Goal: Information Seeking & Learning: Learn about a topic

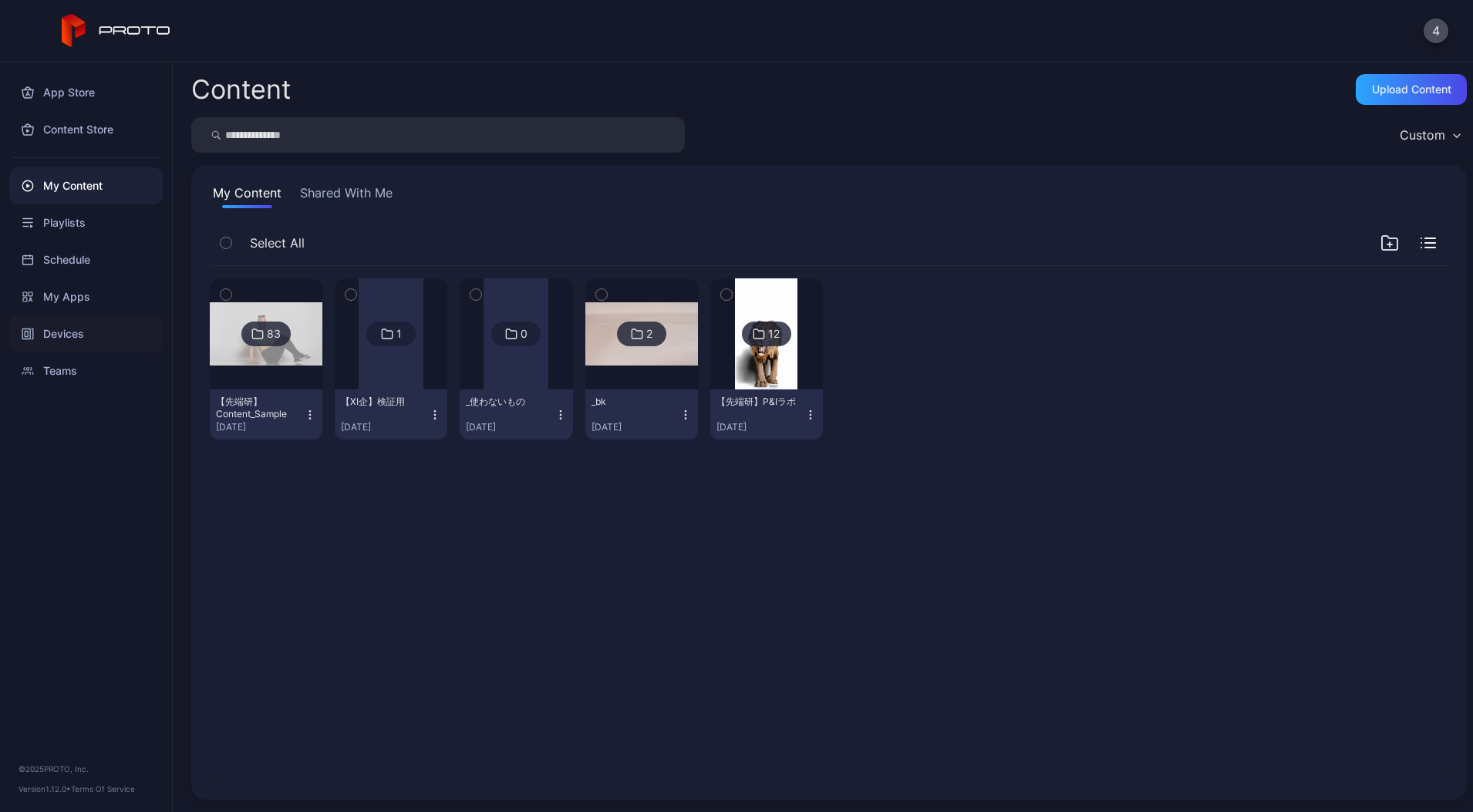
click at [79, 331] on div "Devices" at bounding box center [86, 333] width 154 height 37
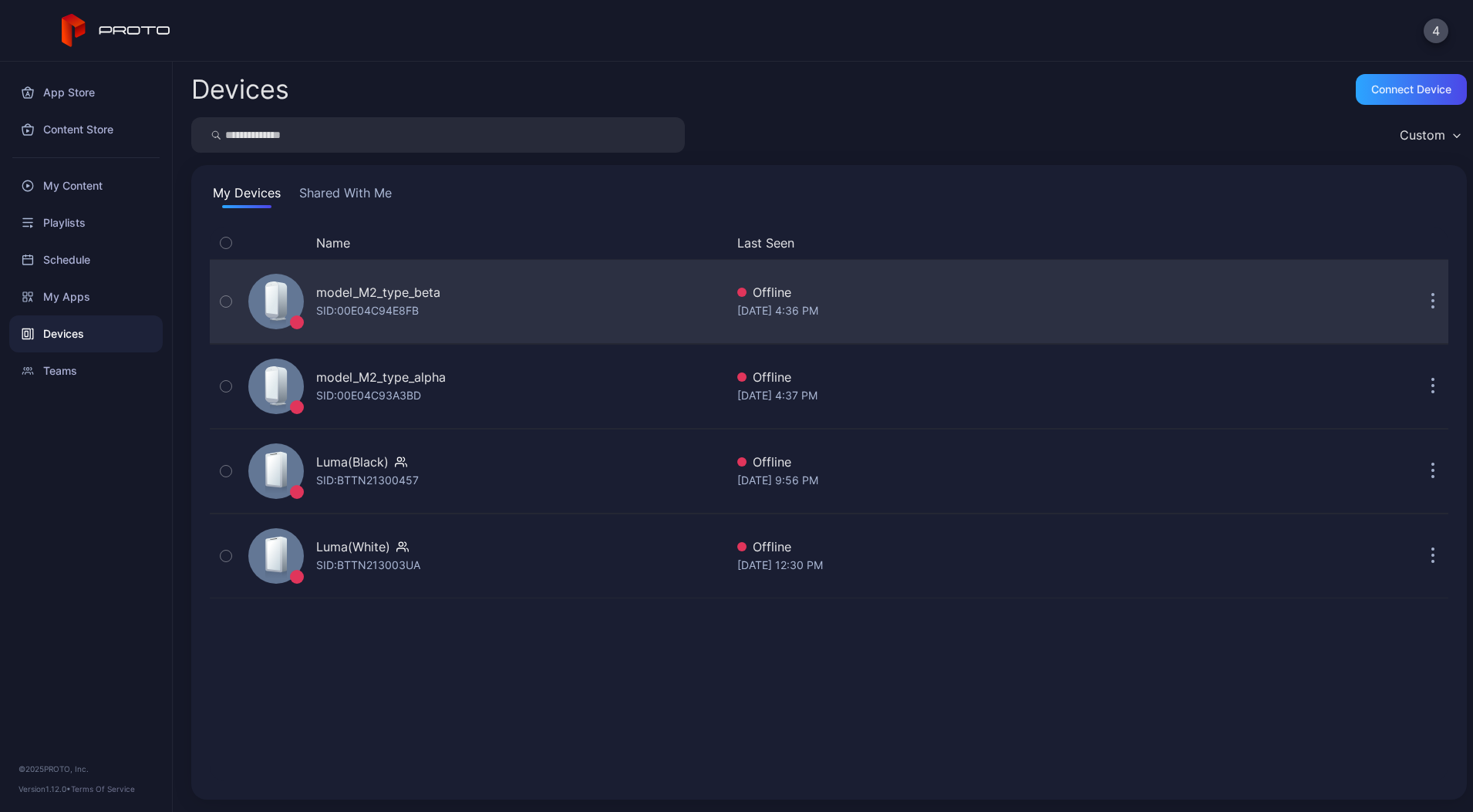
click at [374, 296] on div "model_M2_type_beta" at bounding box center [378, 291] width 124 height 18
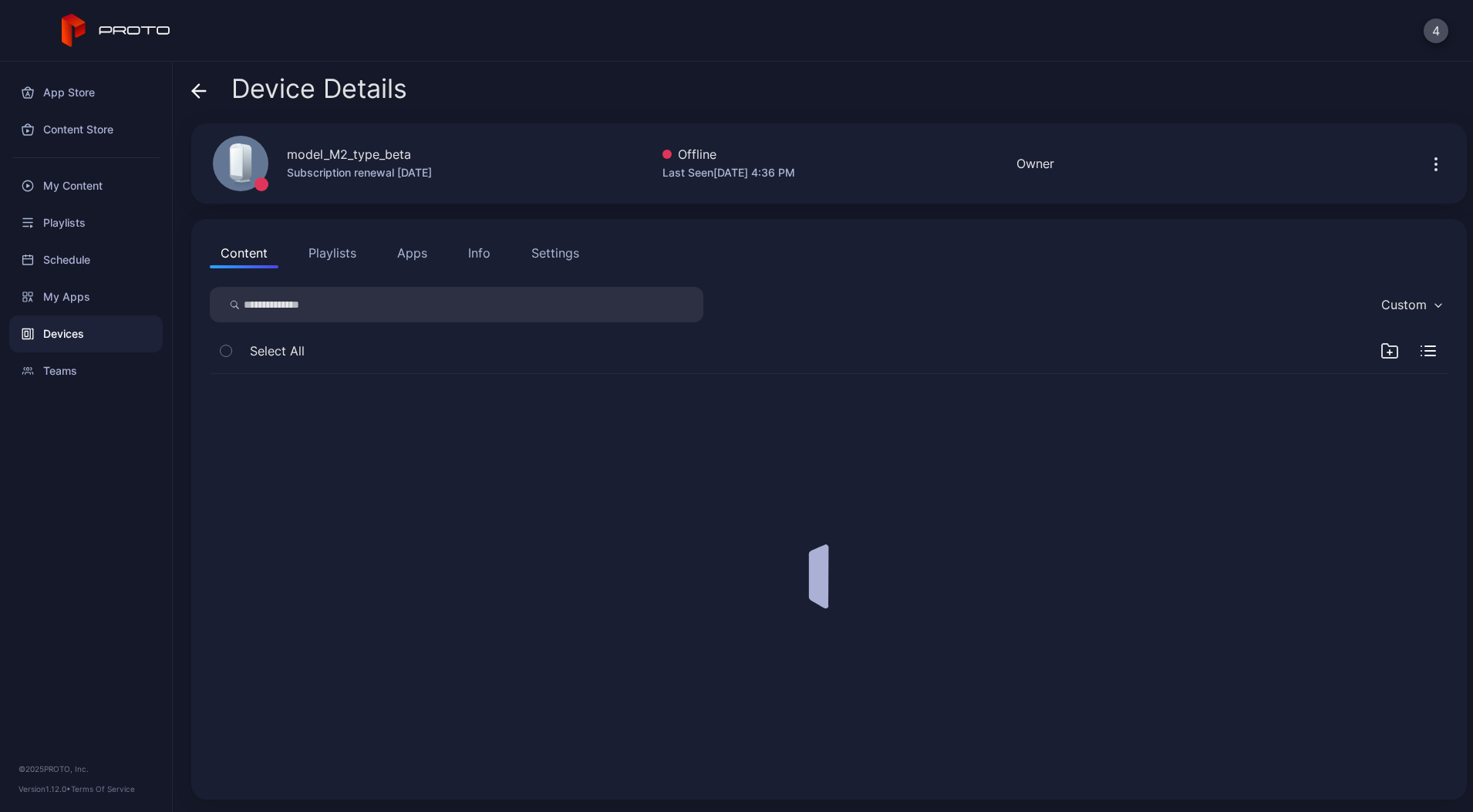
click at [200, 98] on icon at bounding box center [199, 91] width 16 height 16
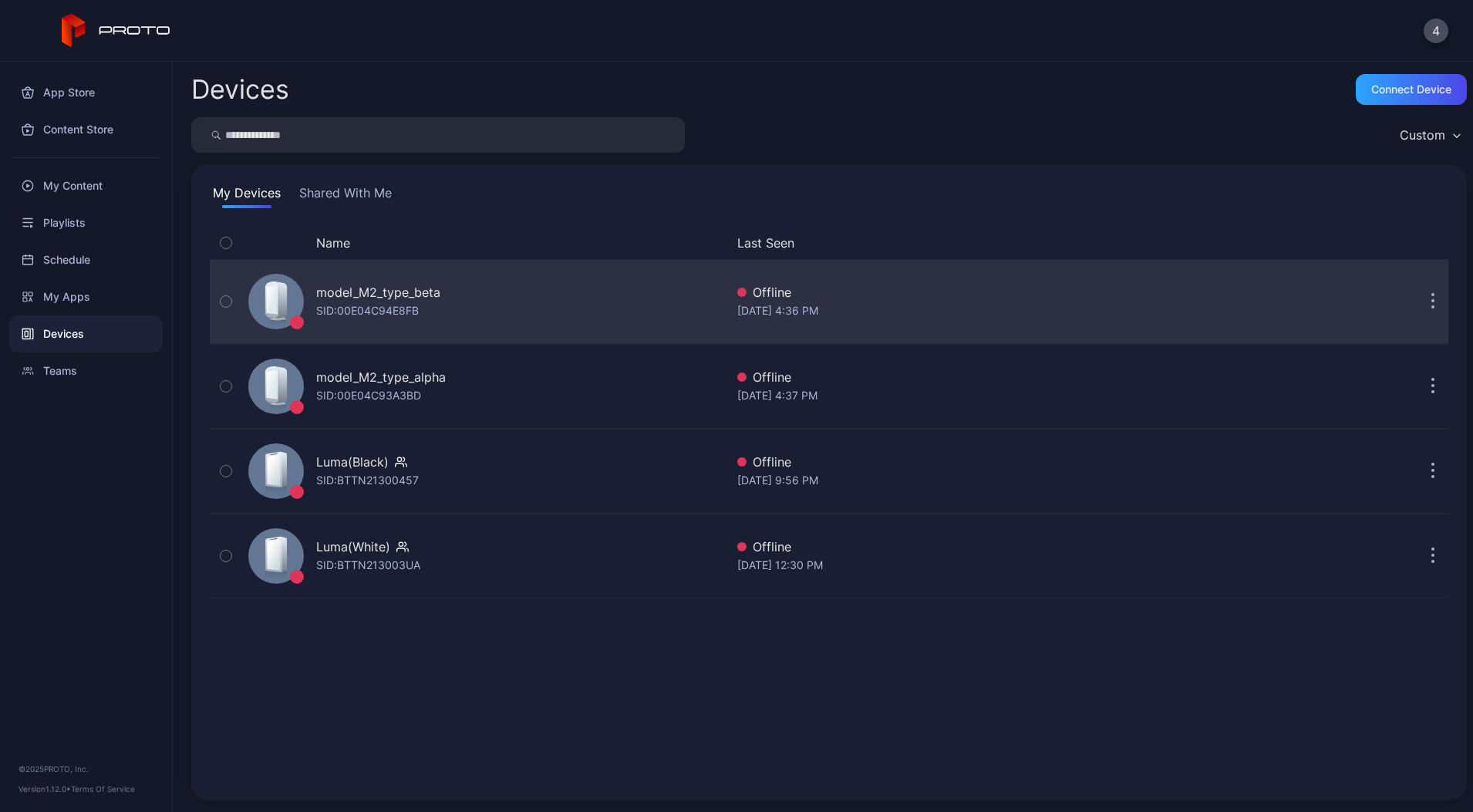
click at [391, 298] on div "model_M2_type_beta" at bounding box center [378, 291] width 124 height 18
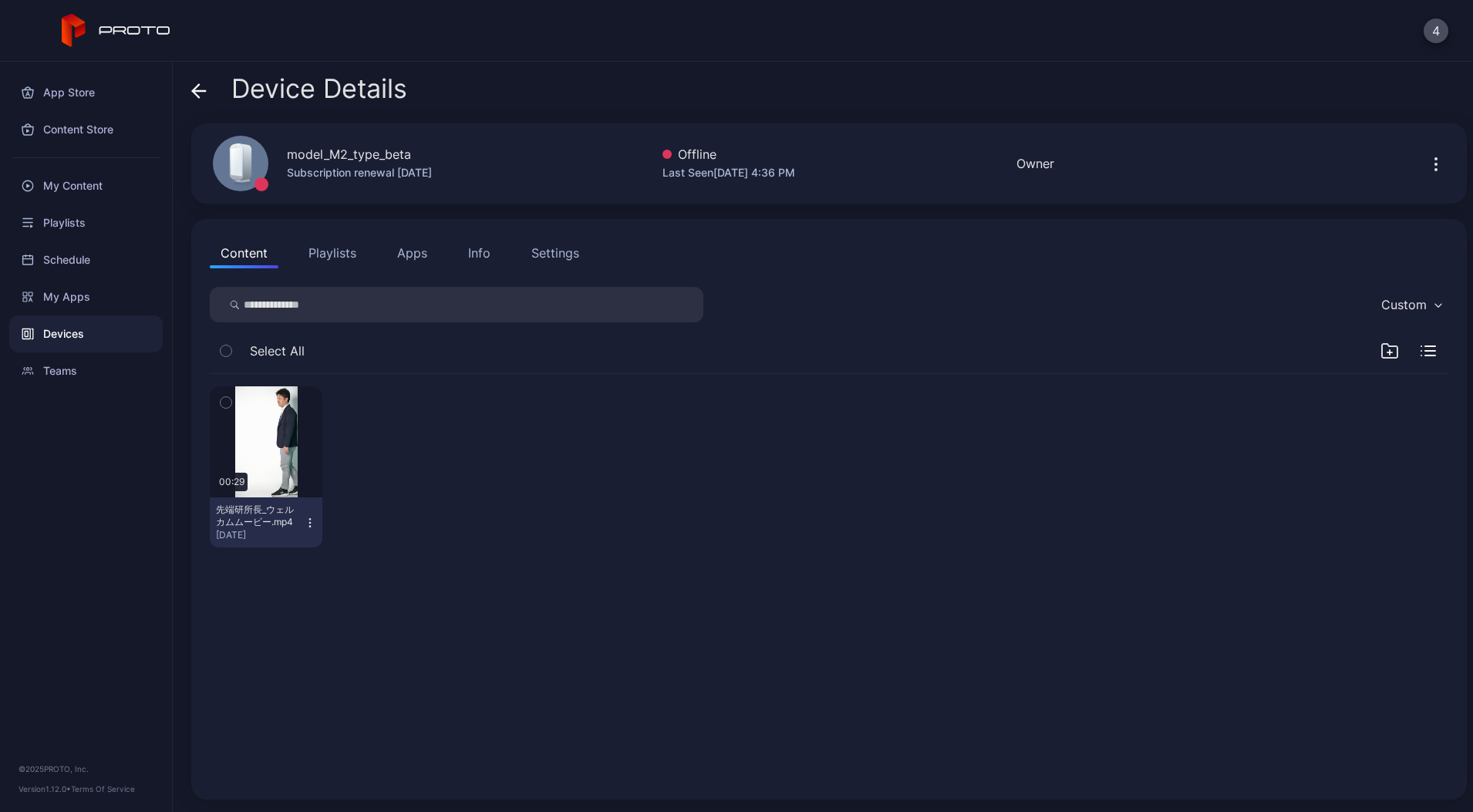
click at [359, 156] on div "model_M2_type_beta" at bounding box center [349, 154] width 124 height 18
drag, startPoint x: 359, startPoint y: 156, endPoint x: 353, endPoint y: 149, distance: 9.2
click at [353, 149] on div "model_M2_type_beta" at bounding box center [349, 154] width 124 height 18
copy div "model_M2_type_beta"
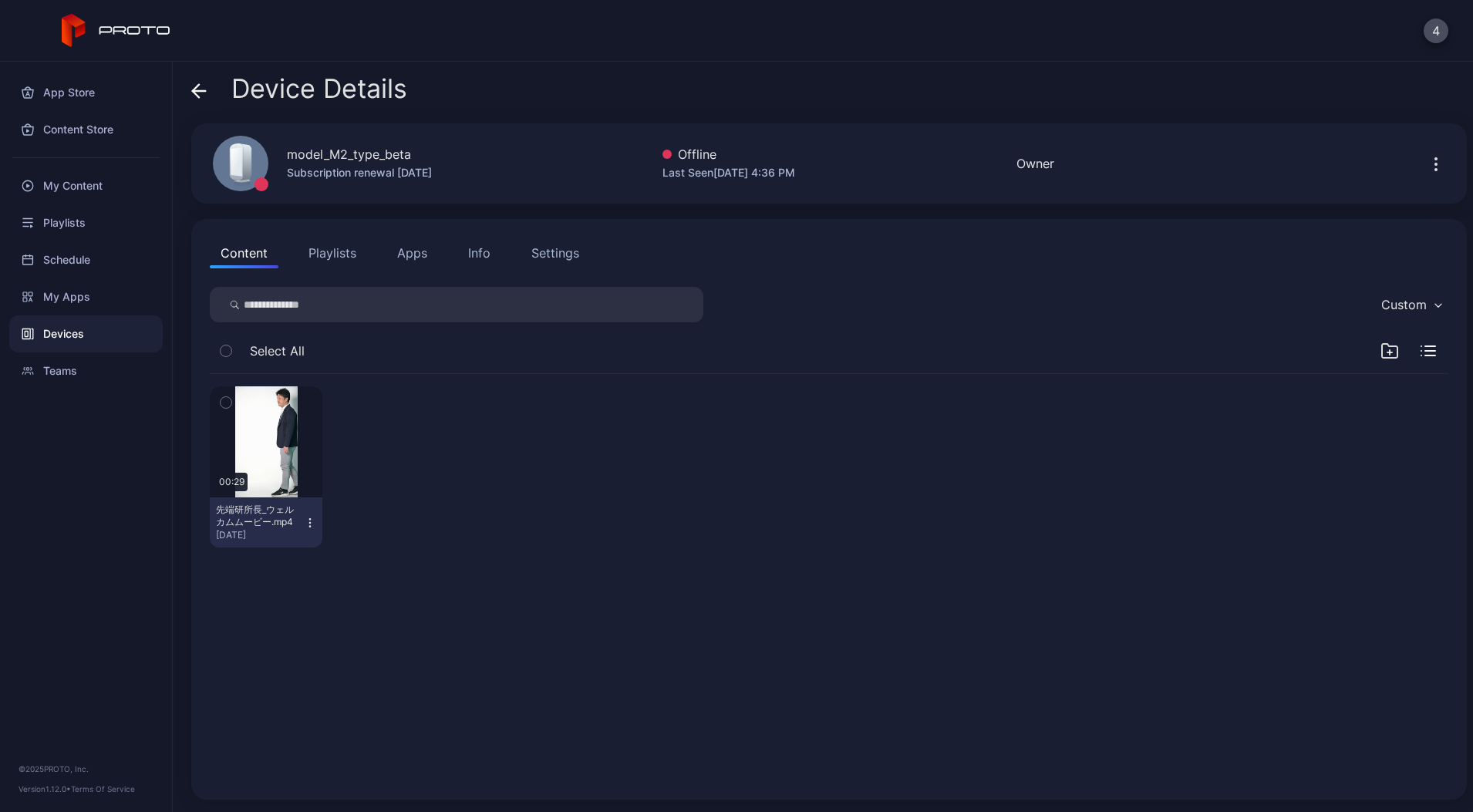
click at [207, 83] on div "Device Details" at bounding box center [298, 92] width 216 height 37
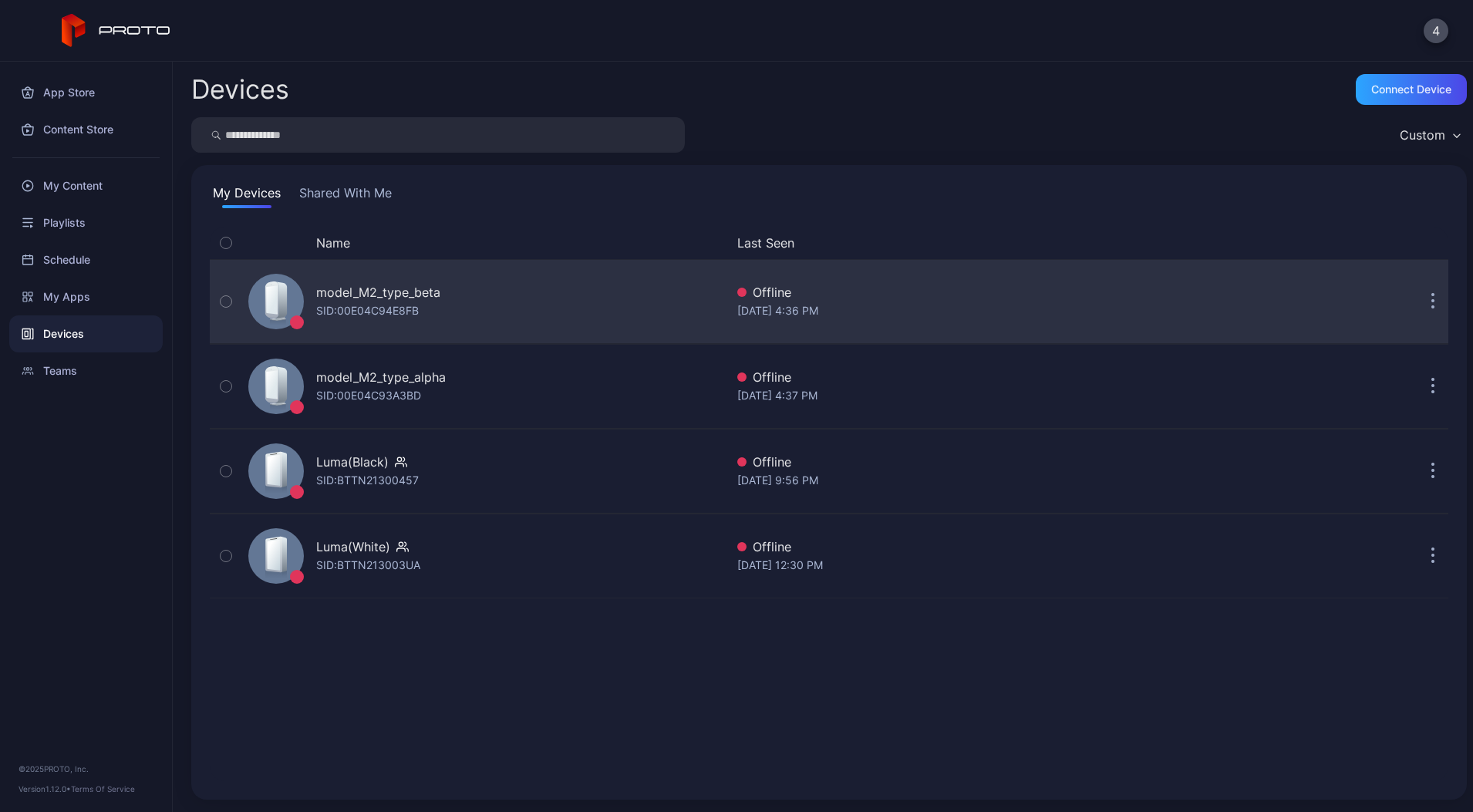
click at [373, 311] on div "SID: 00E04C94E8FB" at bounding box center [367, 310] width 103 height 18
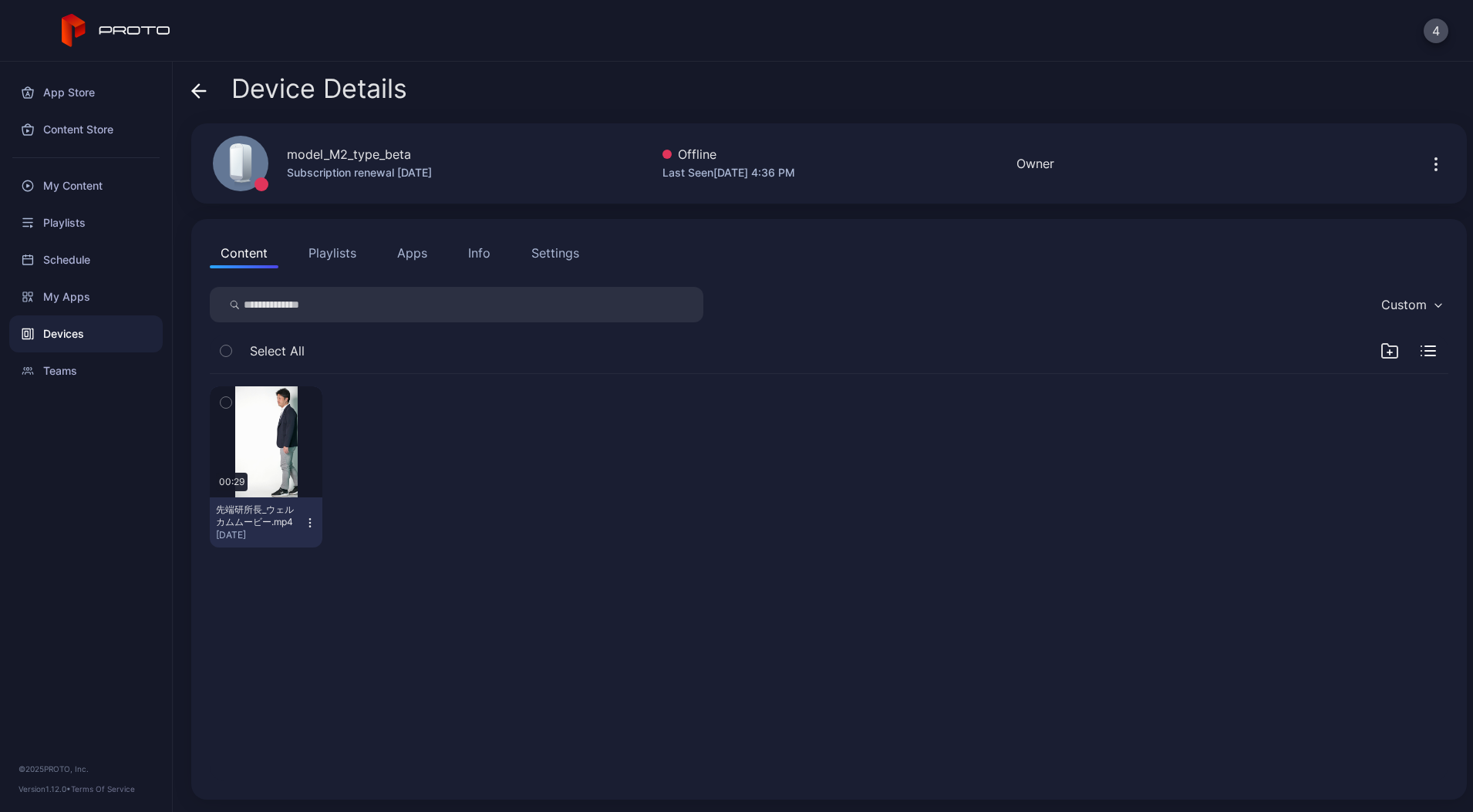
click at [1427, 165] on icon "button" at bounding box center [1435, 164] width 18 height 18
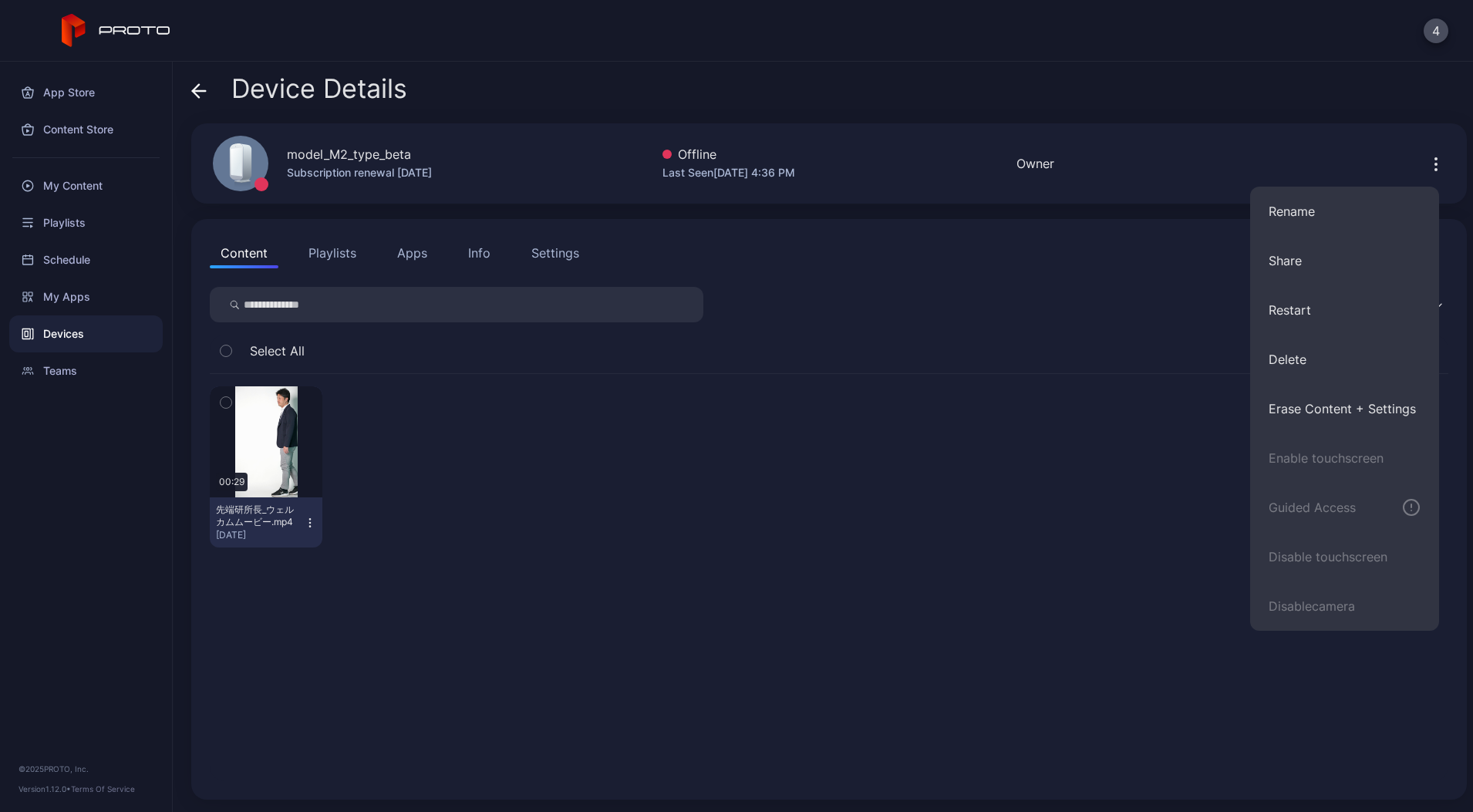
click at [490, 256] on button "Info" at bounding box center [479, 252] width 44 height 31
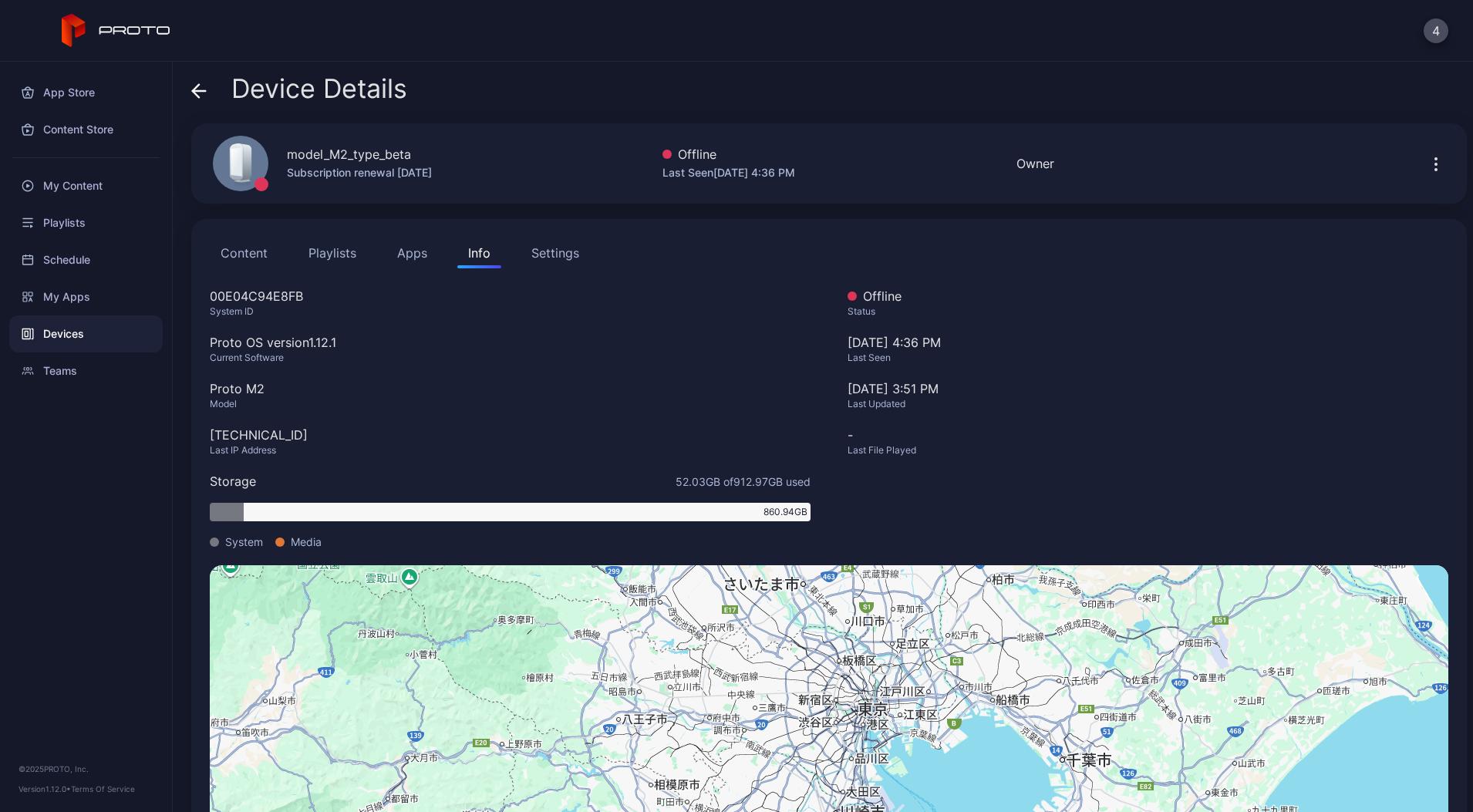
click at [253, 293] on div "00E04C94E8FB" at bounding box center [510, 296] width 601 height 18
copy div "00E04C94E8FB"
click at [190, 82] on div "Device Details model_M2_type_beta Subscription renewal [DATE] Offline Last Seen…" at bounding box center [823, 437] width 1300 height 750
click at [199, 85] on icon at bounding box center [195, 90] width 6 height 13
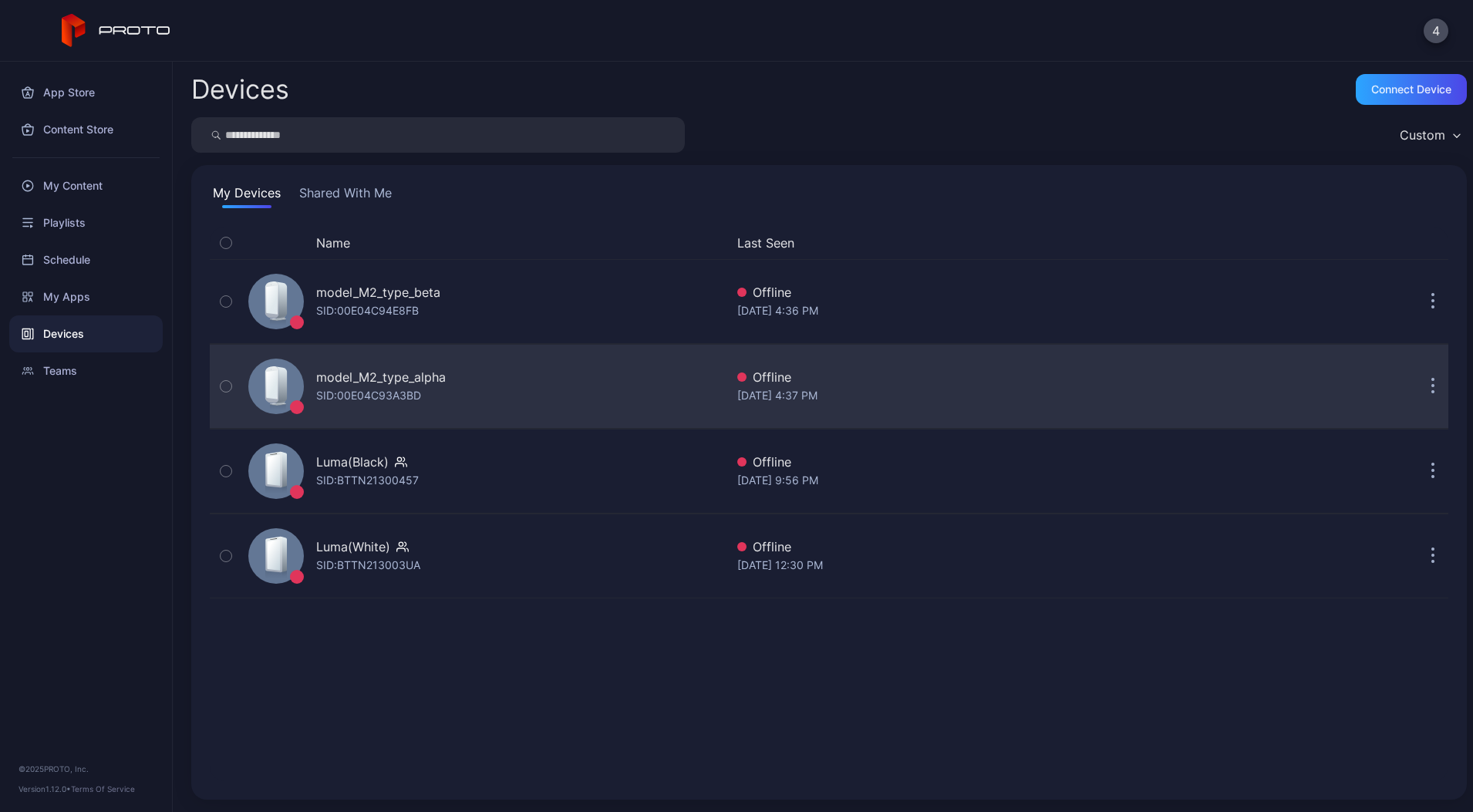
click at [408, 379] on div "model_M2_type_alpha" at bounding box center [380, 377] width 129 height 18
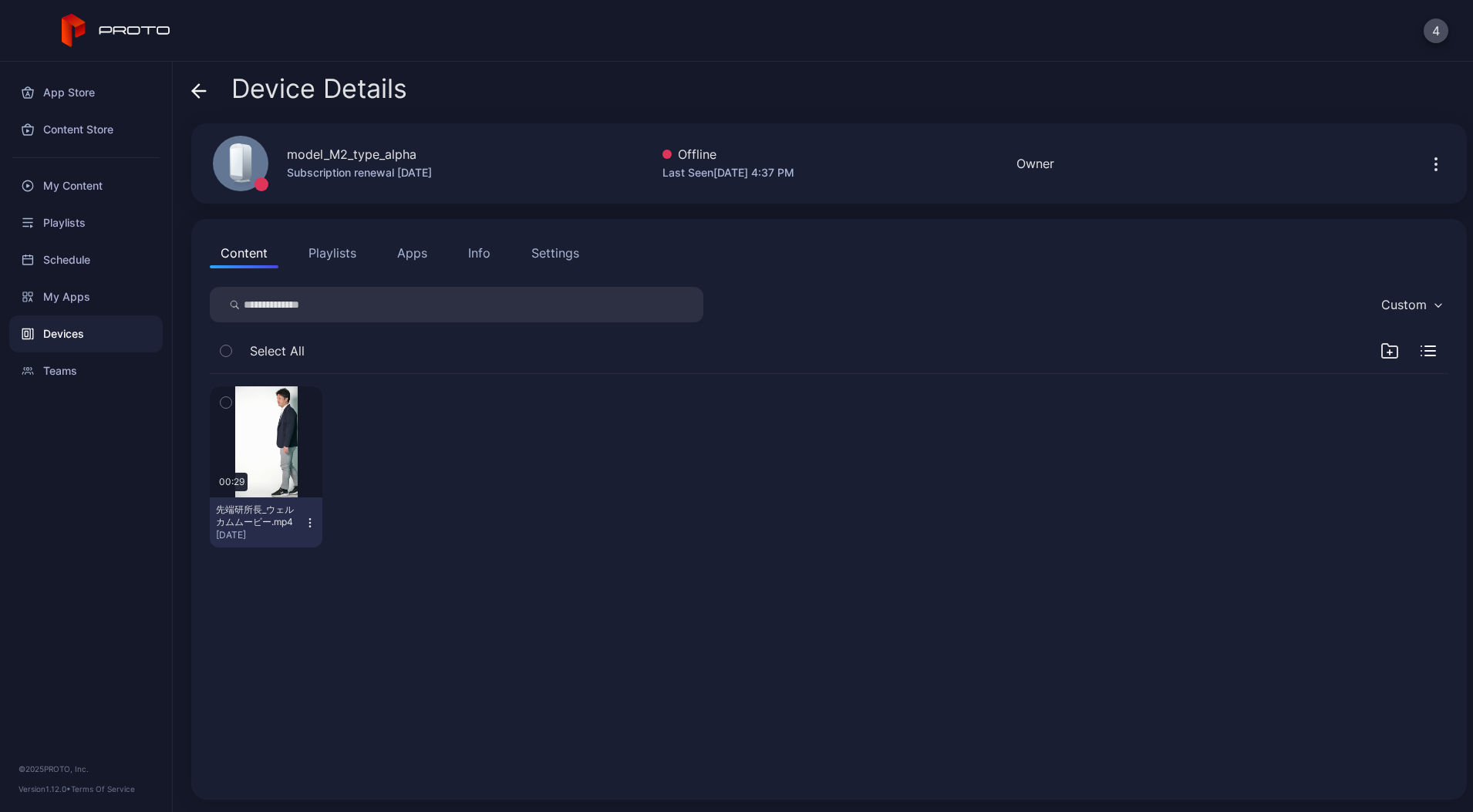
click at [474, 256] on div "Info" at bounding box center [479, 252] width 23 height 18
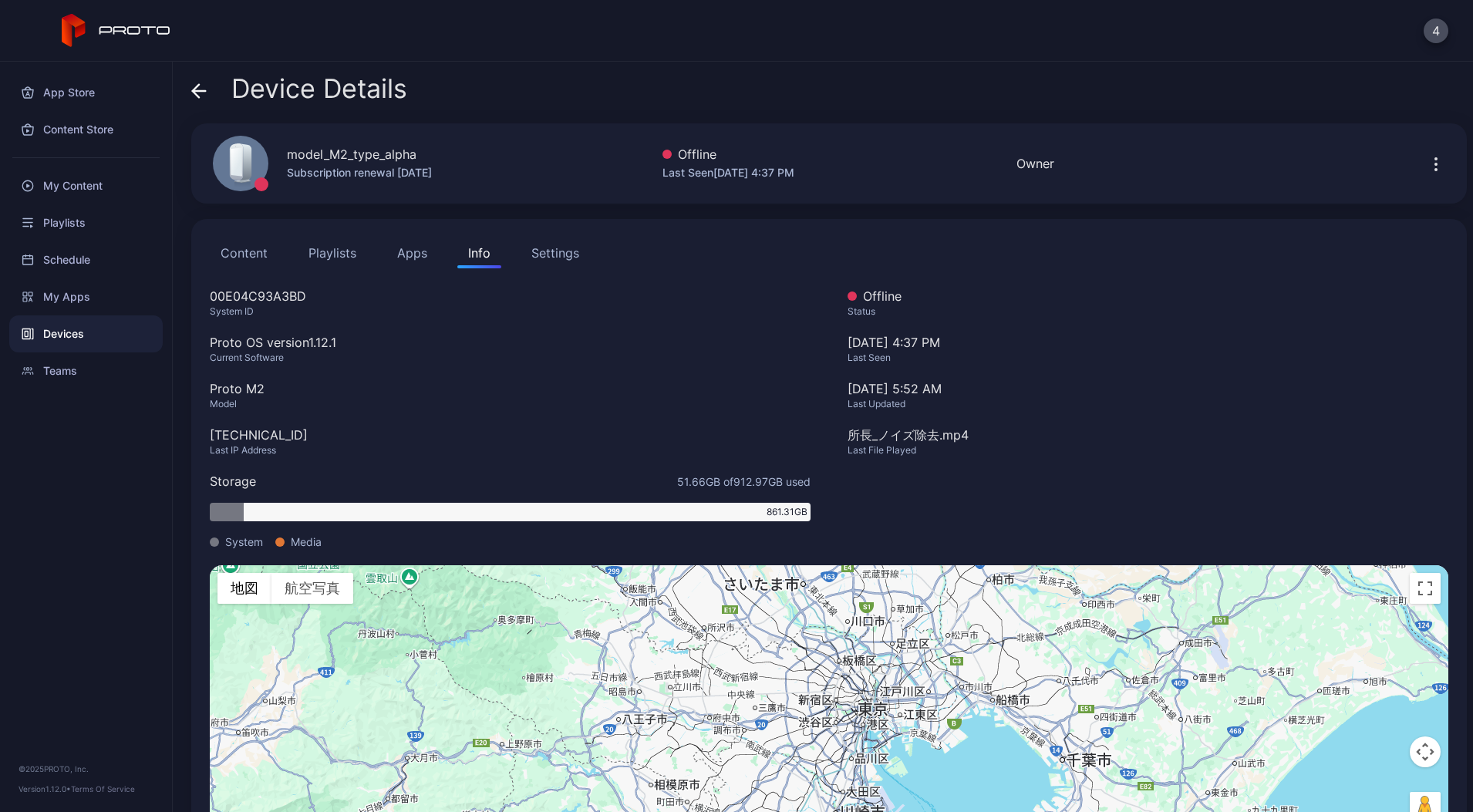
click at [329, 156] on div "model_M2_type_alpha" at bounding box center [352, 154] width 129 height 18
drag, startPoint x: 329, startPoint y: 156, endPoint x: 323, endPoint y: 149, distance: 9.2
click at [323, 149] on div "model_M2_type_alpha" at bounding box center [352, 154] width 129 height 18
copy div "model_M2_type_alpha"
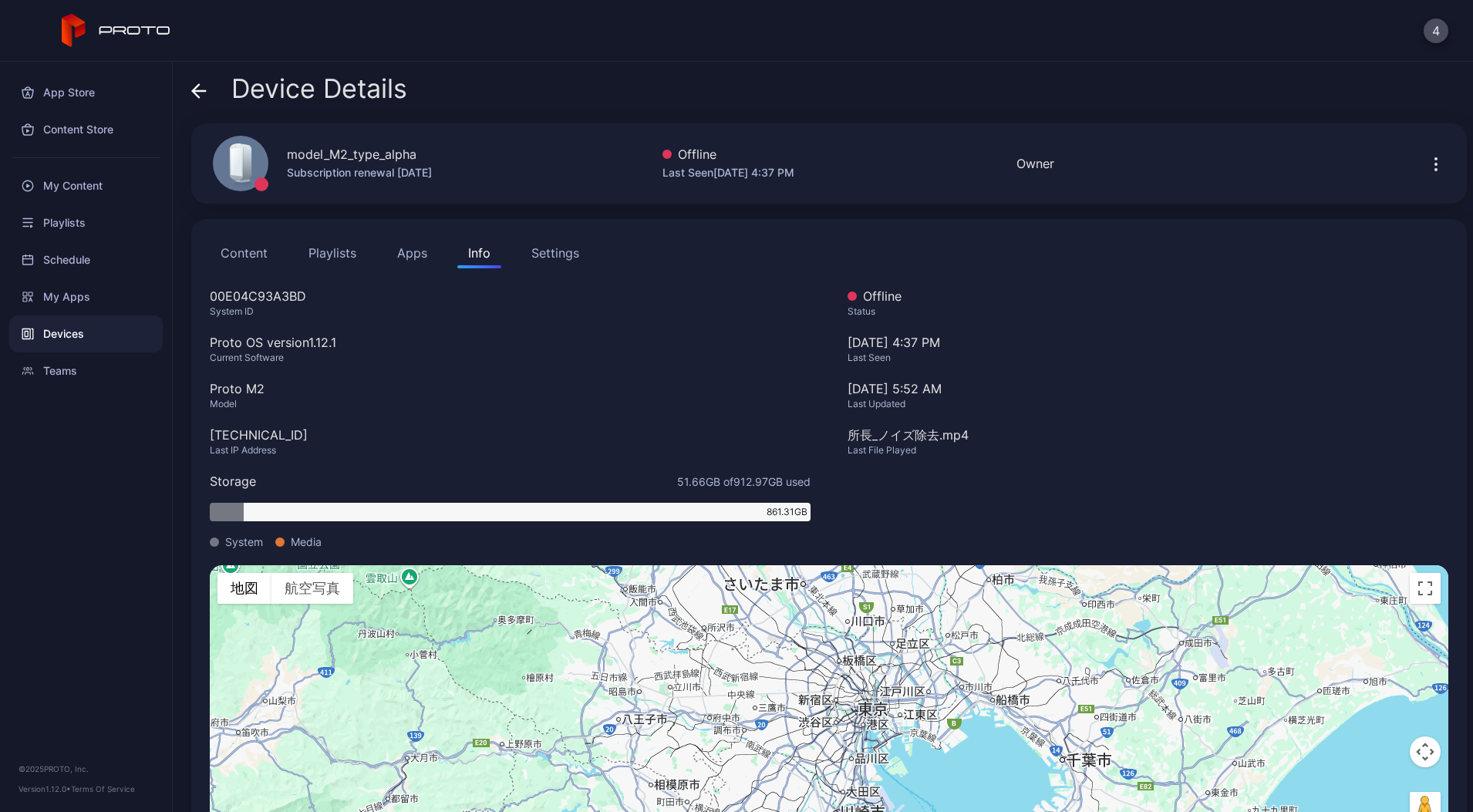
click at [242, 295] on div "00E04C93A3BD" at bounding box center [510, 296] width 601 height 18
copy div "00E04C93A3BD"
click at [322, 150] on div "model_M2_type_alpha" at bounding box center [352, 154] width 129 height 18
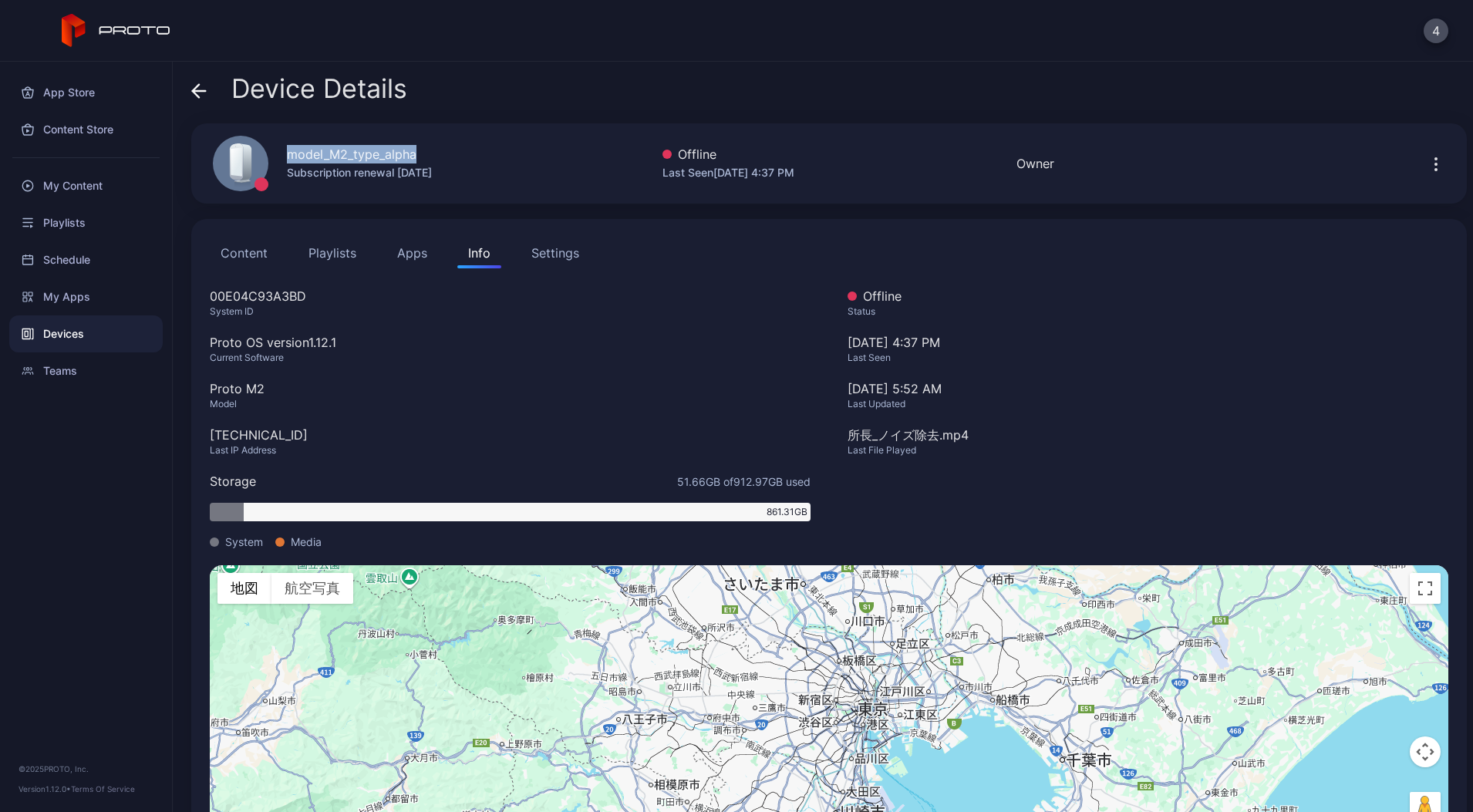
copy div "model_M2_type_alpha"
click at [263, 295] on div "00E04C93A3BD" at bounding box center [510, 296] width 601 height 18
copy div "00E04C93A3BD"
click at [320, 252] on button "Playlists" at bounding box center [332, 252] width 70 height 31
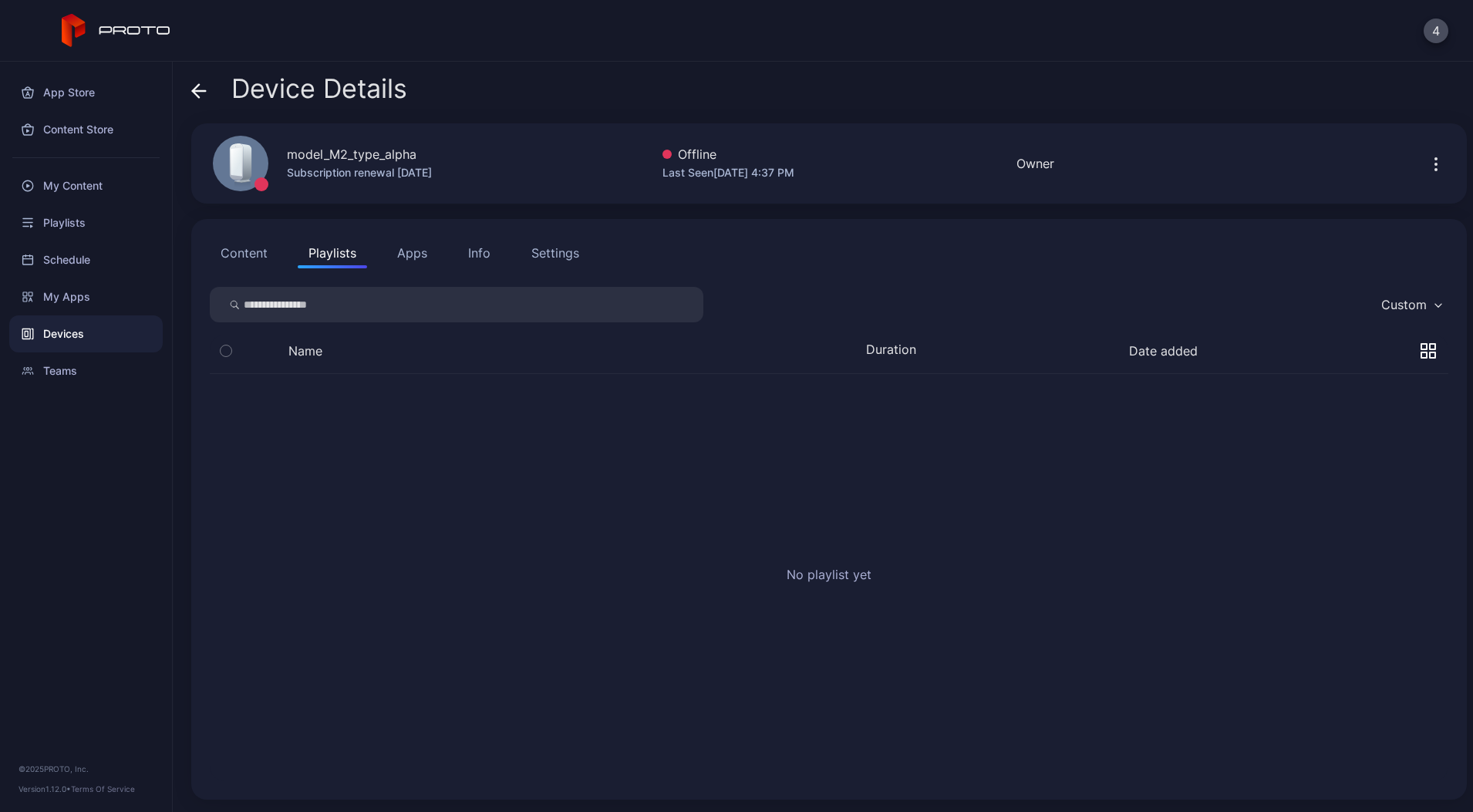
click at [243, 256] on button "Content" at bounding box center [243, 252] width 69 height 31
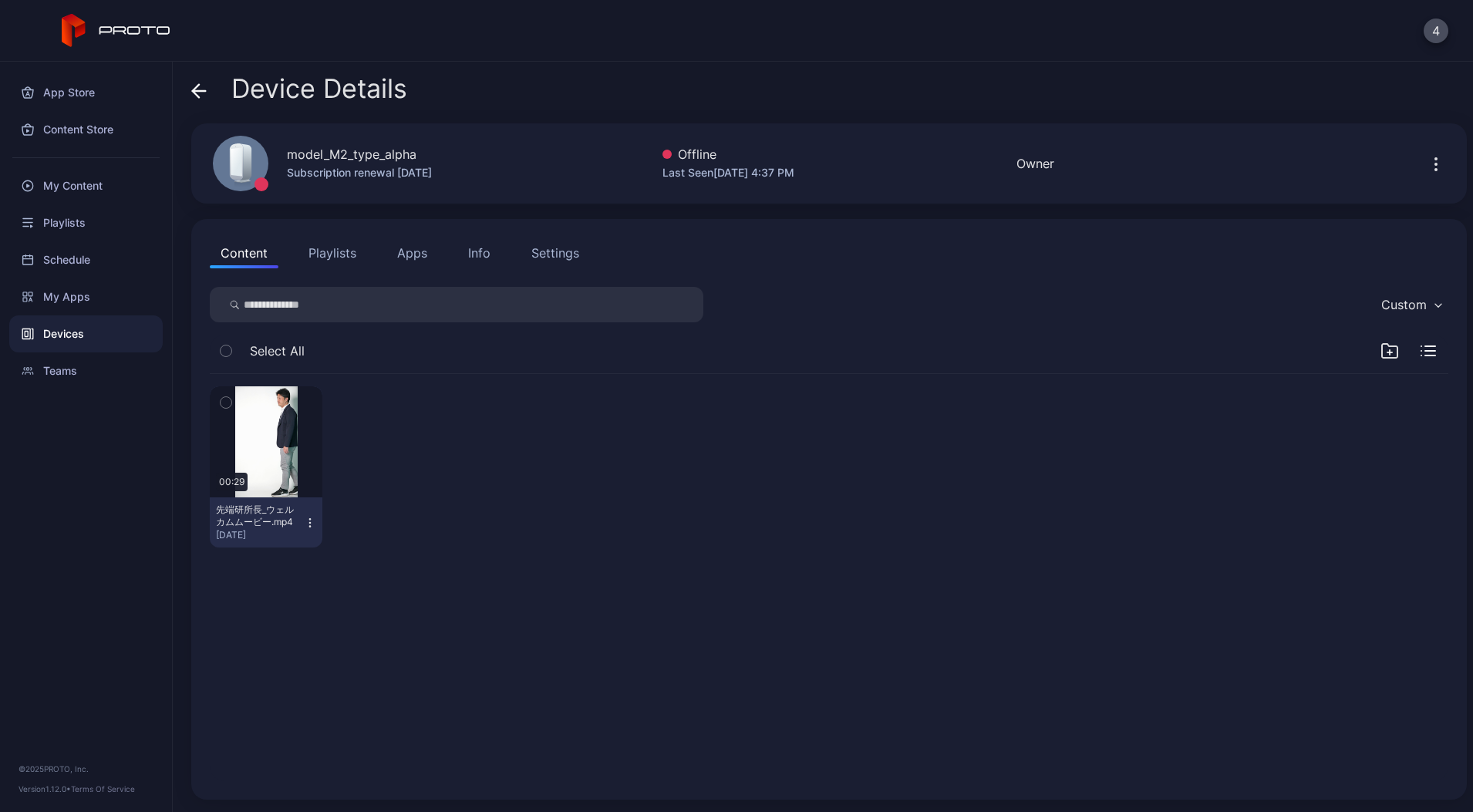
click at [458, 250] on button "Info" at bounding box center [479, 252] width 44 height 31
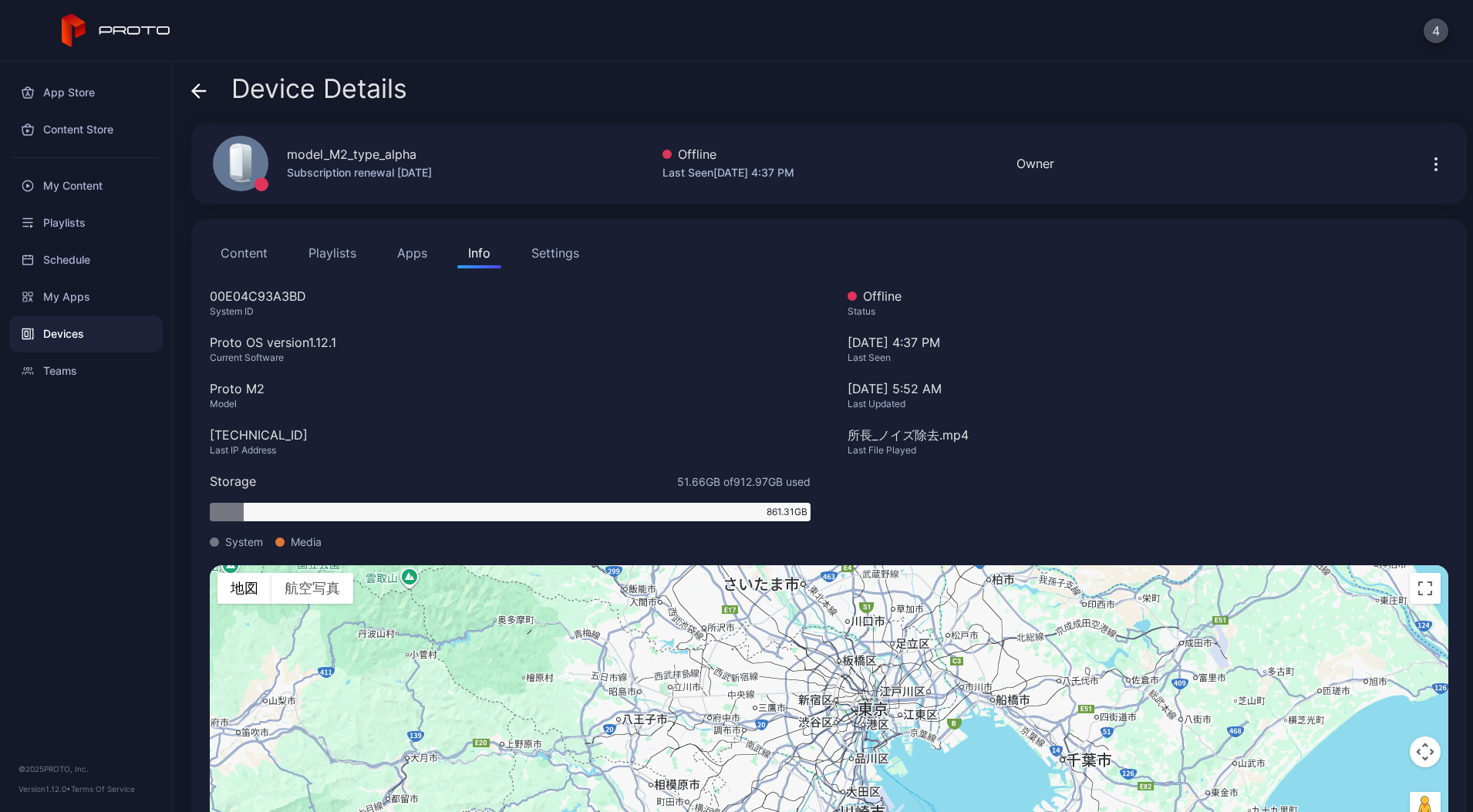
click at [222, 388] on div "Proto M2" at bounding box center [510, 388] width 601 height 18
drag, startPoint x: 222, startPoint y: 387, endPoint x: 216, endPoint y: 381, distance: 8.5
click at [216, 381] on div "Proto M2" at bounding box center [510, 388] width 601 height 18
copy div "Proto M2"
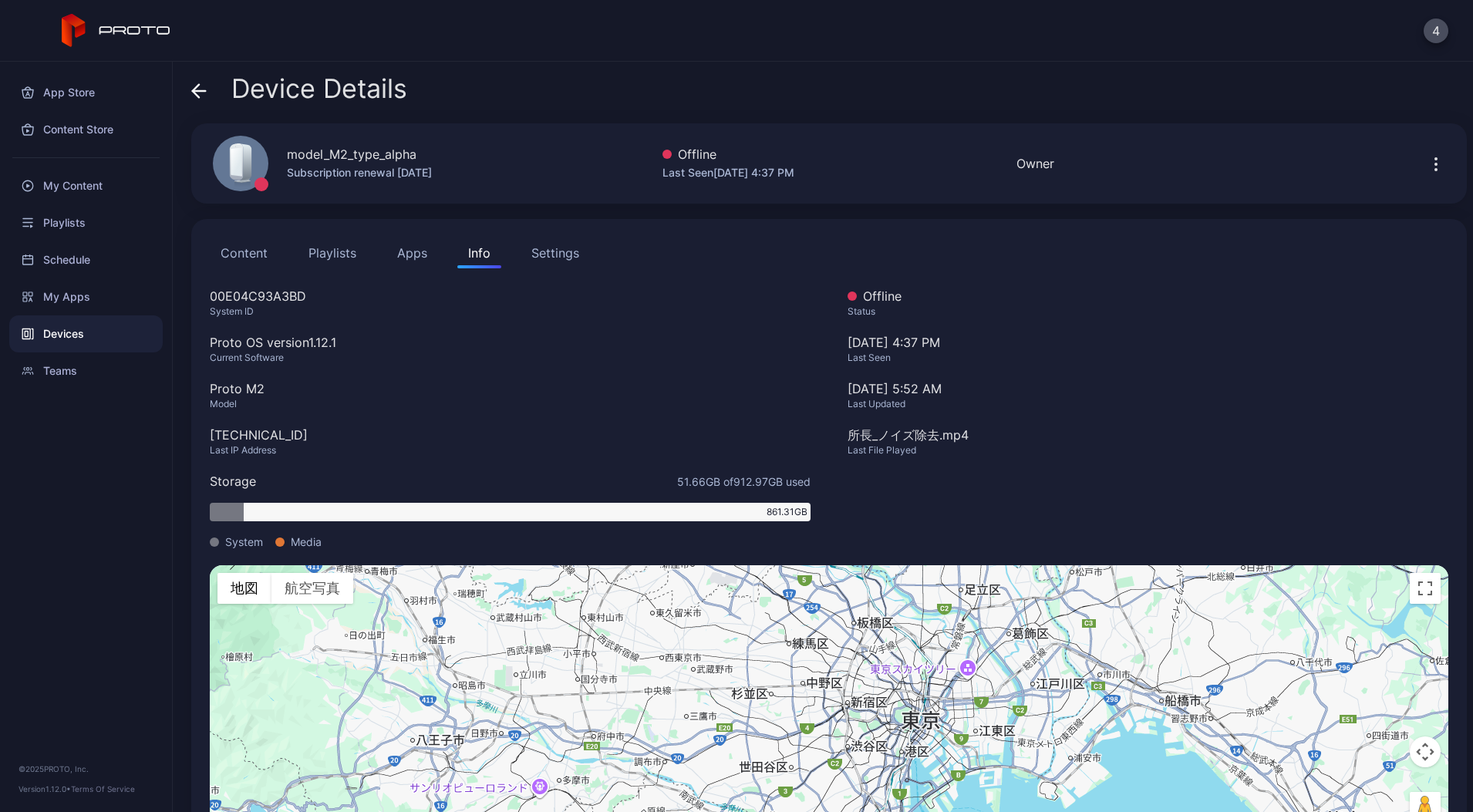
click at [209, 90] on div "Device Details" at bounding box center [298, 92] width 216 height 37
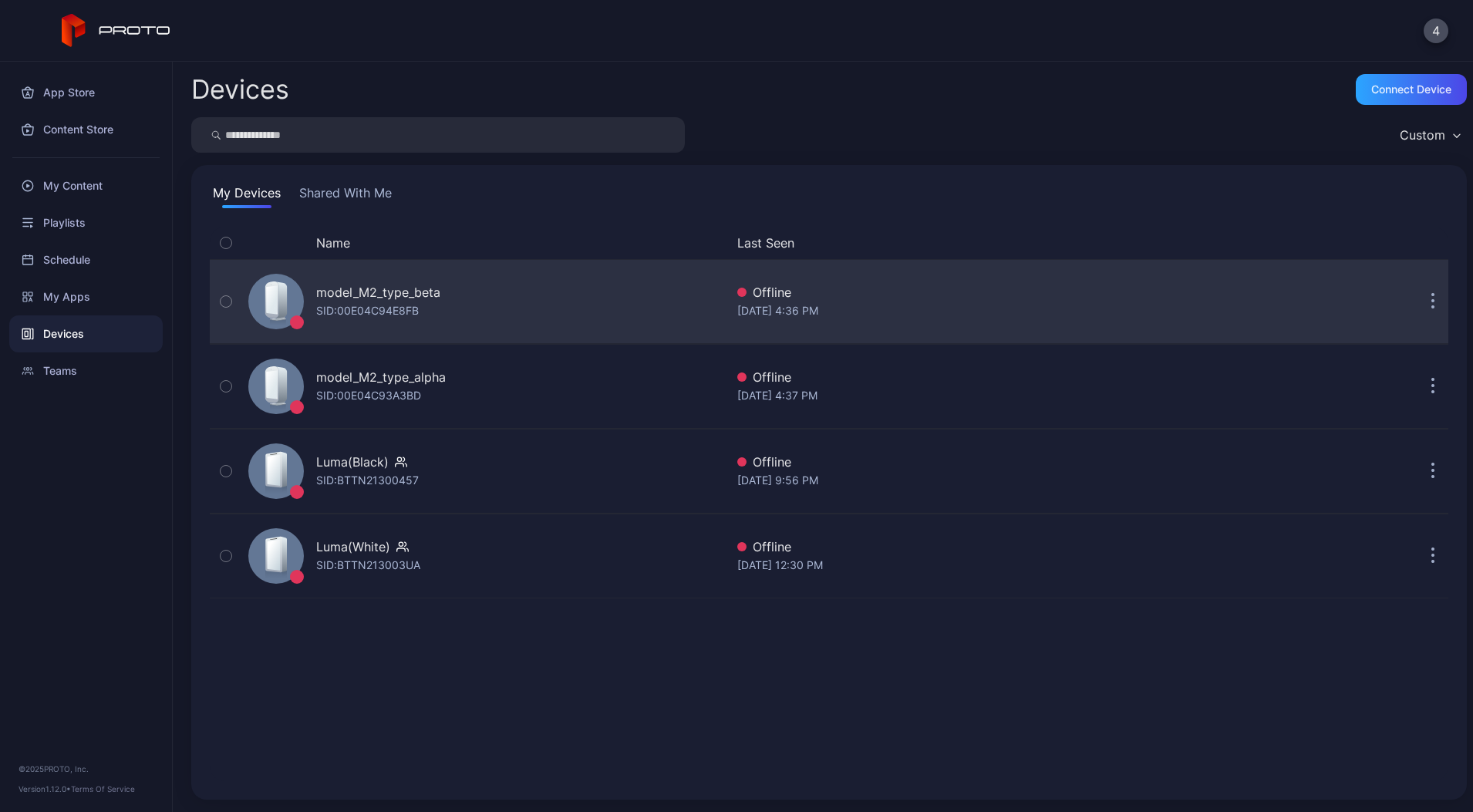
click at [389, 303] on div "SID: 00E04C94E8FB" at bounding box center [367, 310] width 103 height 18
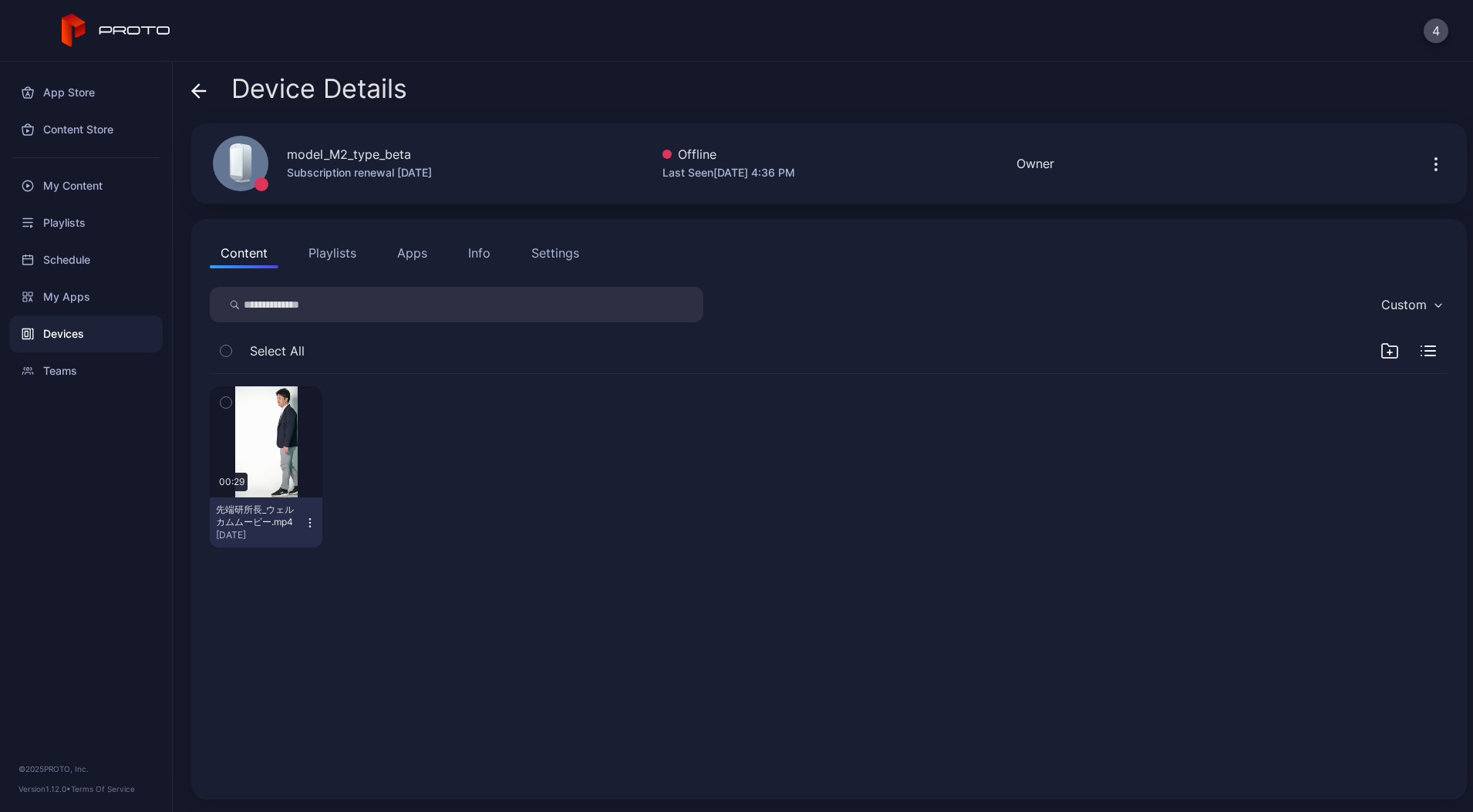
click at [346, 159] on div "model_M2_type_beta" at bounding box center [349, 154] width 124 height 18
copy div "model_M2_type_beta"
click at [479, 249] on div "Info" at bounding box center [479, 252] width 23 height 18
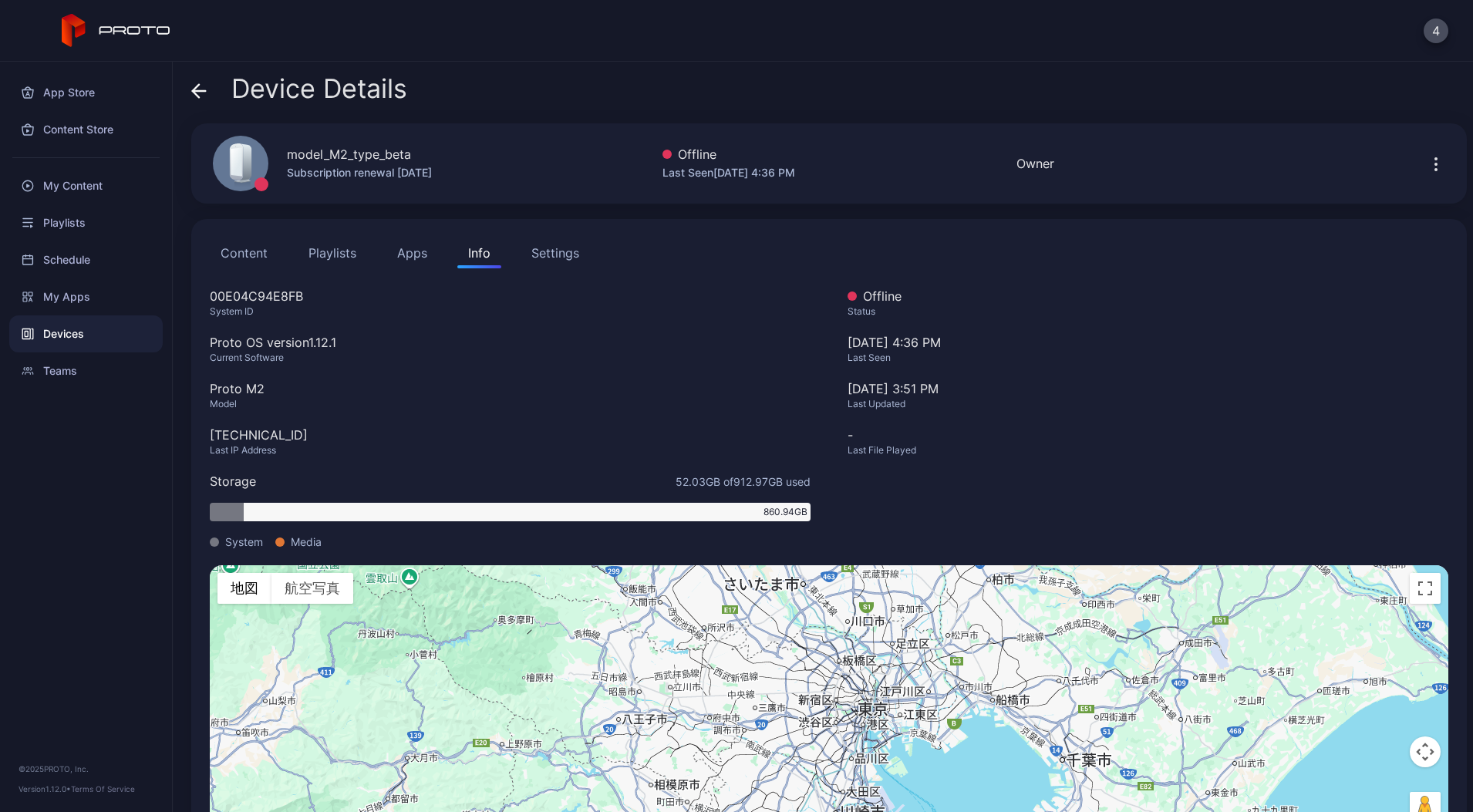
click at [236, 295] on div "00E04C94E8FB" at bounding box center [510, 296] width 601 height 18
copy div "00E04C94E8FB"
click at [1441, 162] on div at bounding box center [1439, 163] width 50 height 31
click at [1428, 164] on button "button" at bounding box center [1436, 163] width 24 height 31
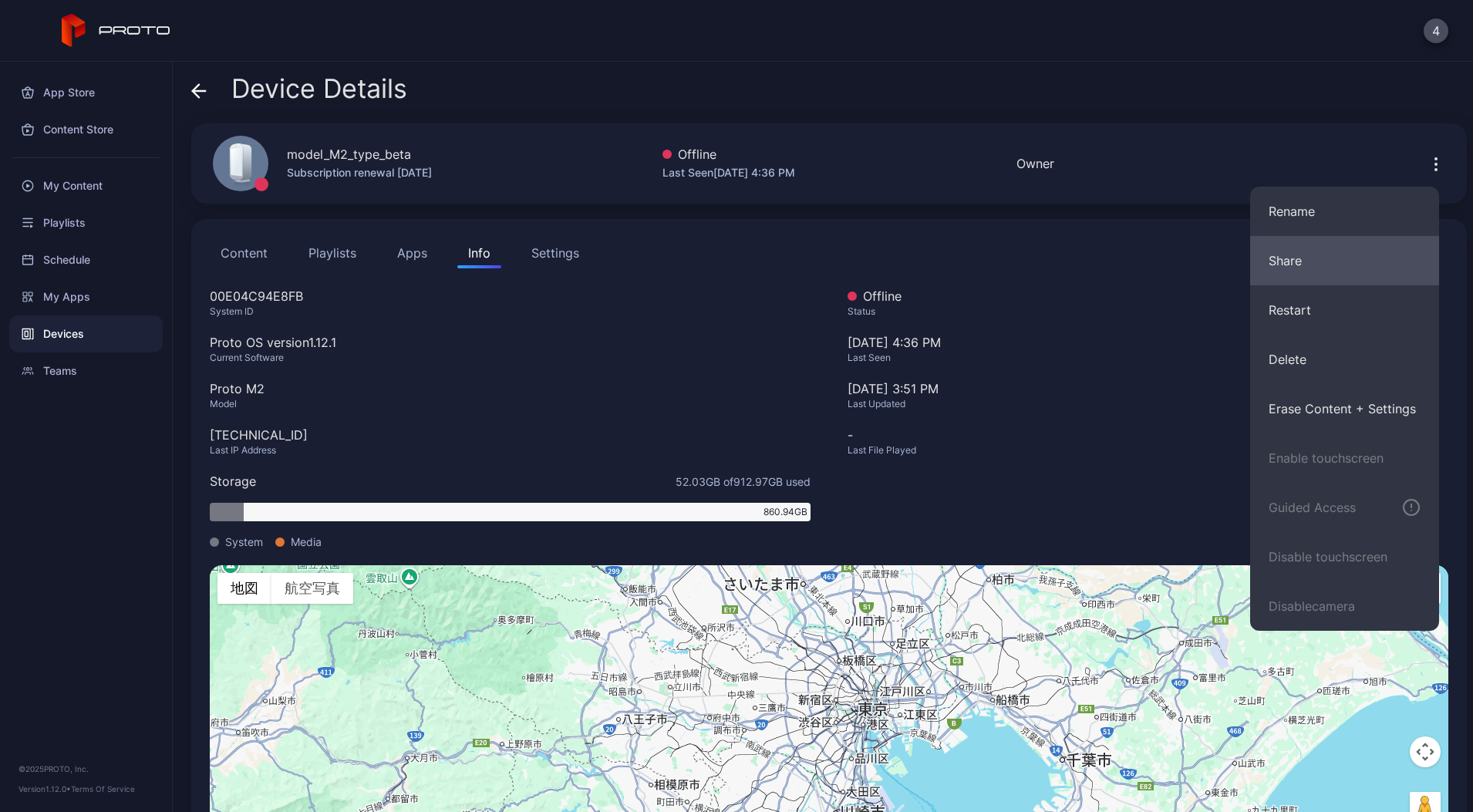
click at [1335, 249] on button "Share" at bounding box center [1345, 260] width 189 height 50
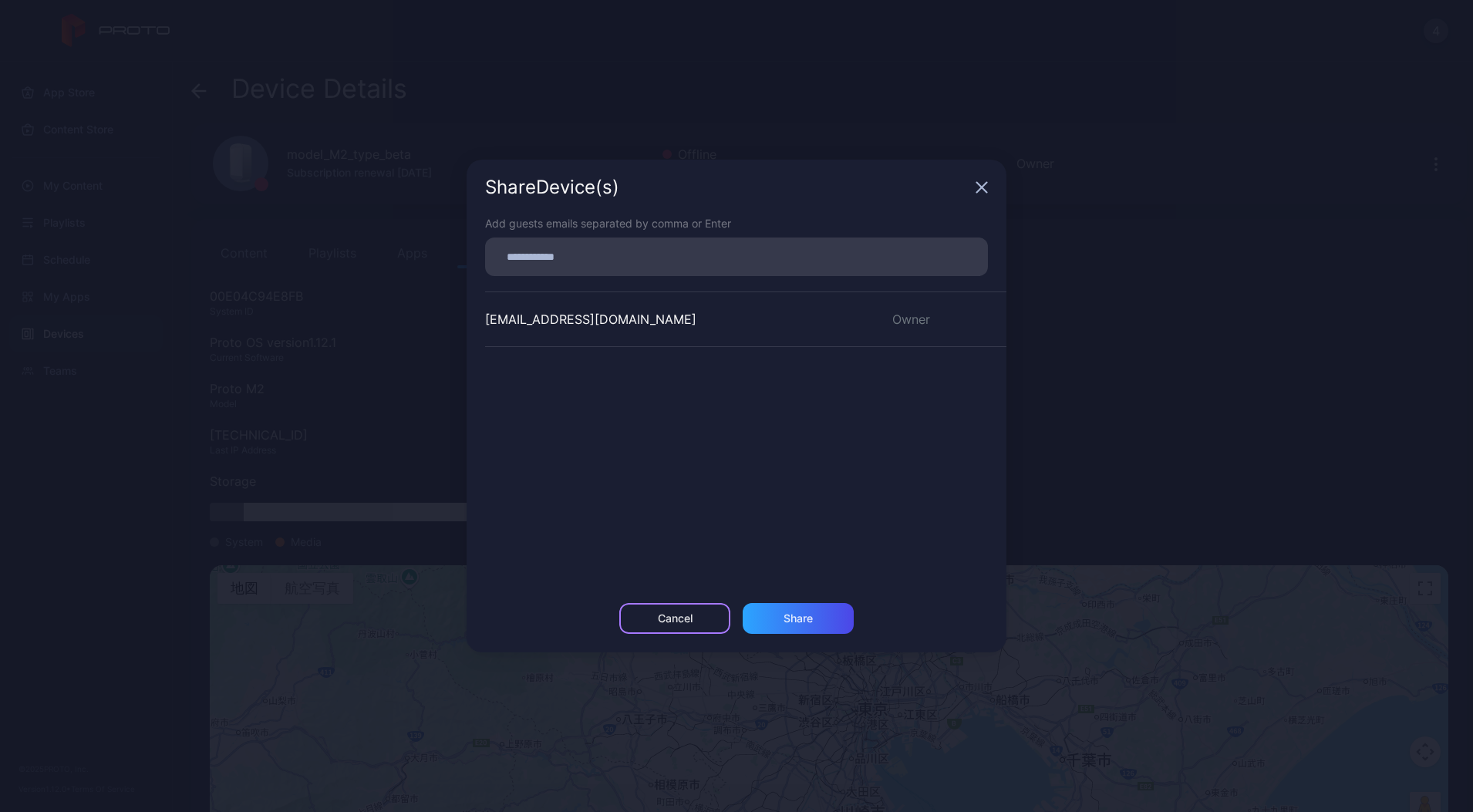
click at [692, 618] on div "Cancel" at bounding box center [675, 618] width 35 height 12
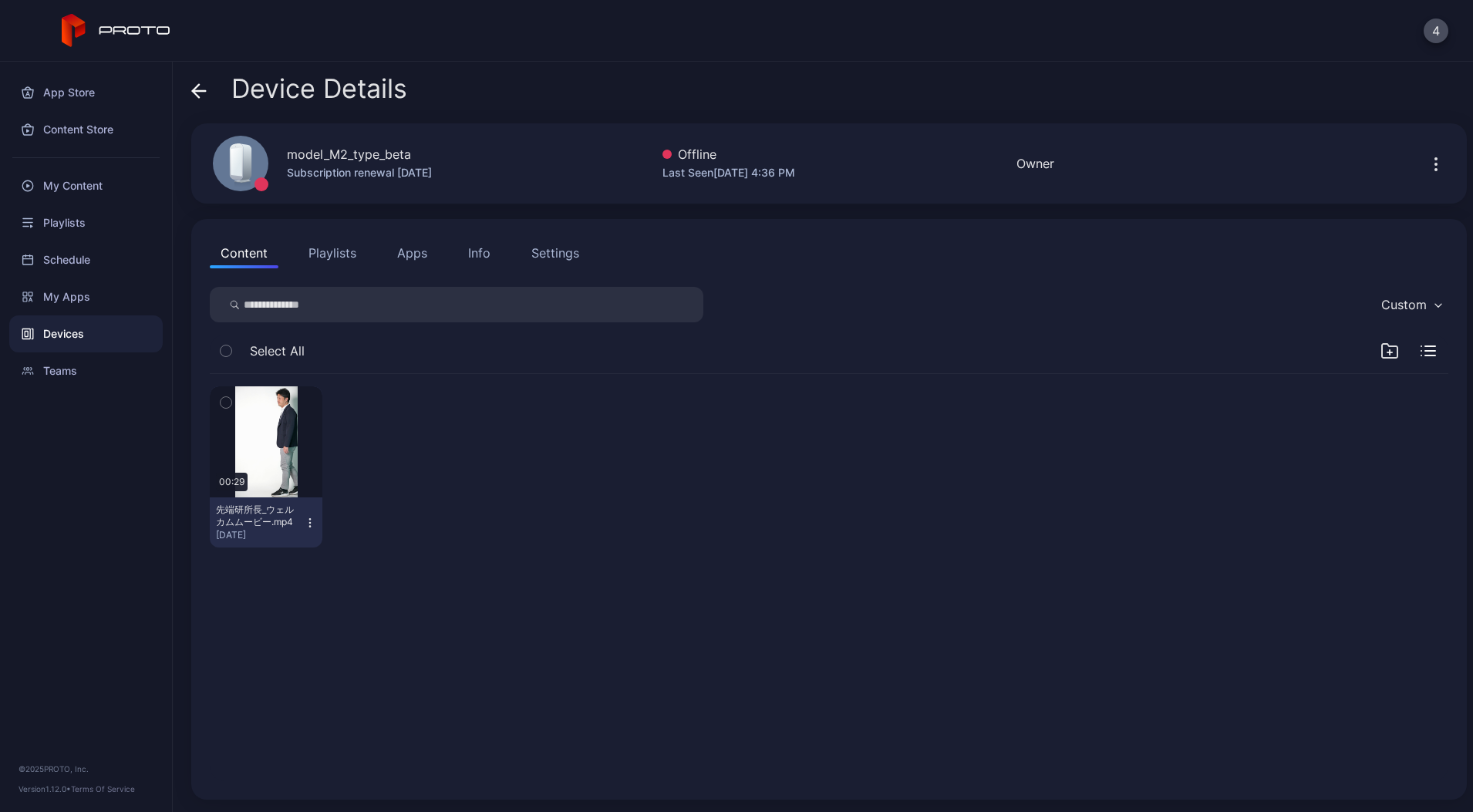
click at [196, 101] on span at bounding box center [199, 89] width 16 height 30
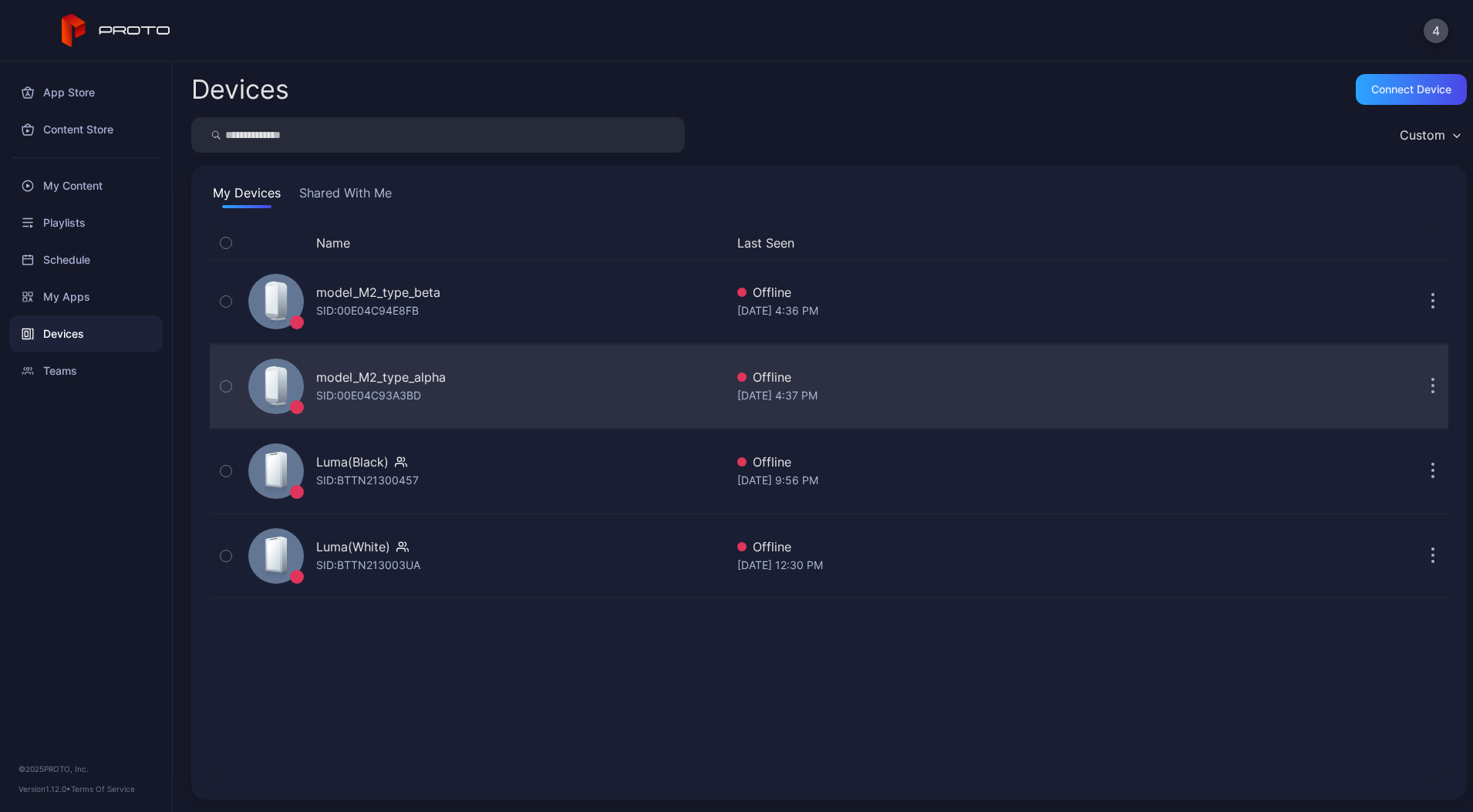
click at [1394, 389] on div "model_M2_type_alpha SID: 00E04C93A3BD Offline [DATE] 4:37 PM" at bounding box center [828, 386] width 1238 height 77
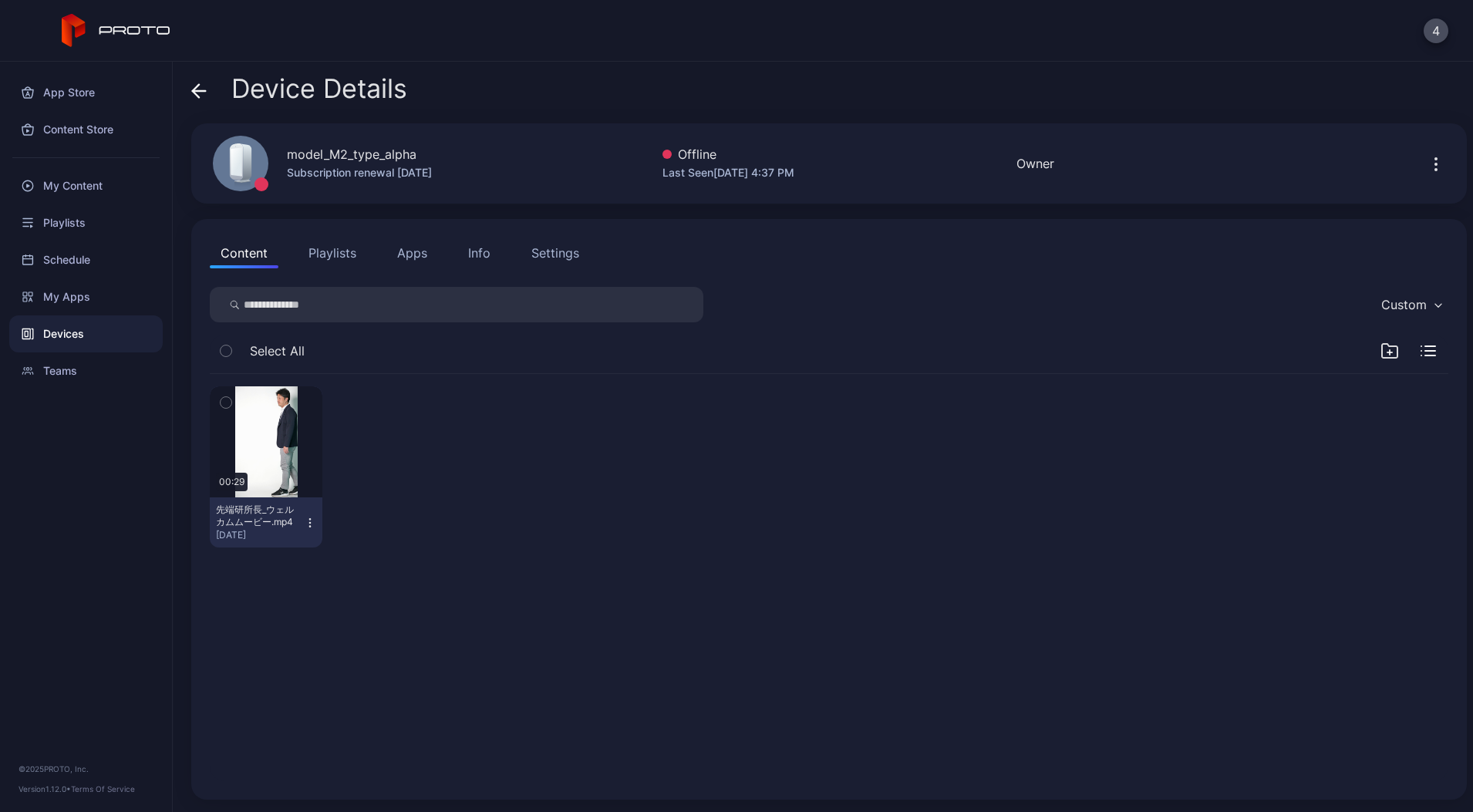
click at [1427, 170] on icon "button" at bounding box center [1435, 164] width 18 height 18
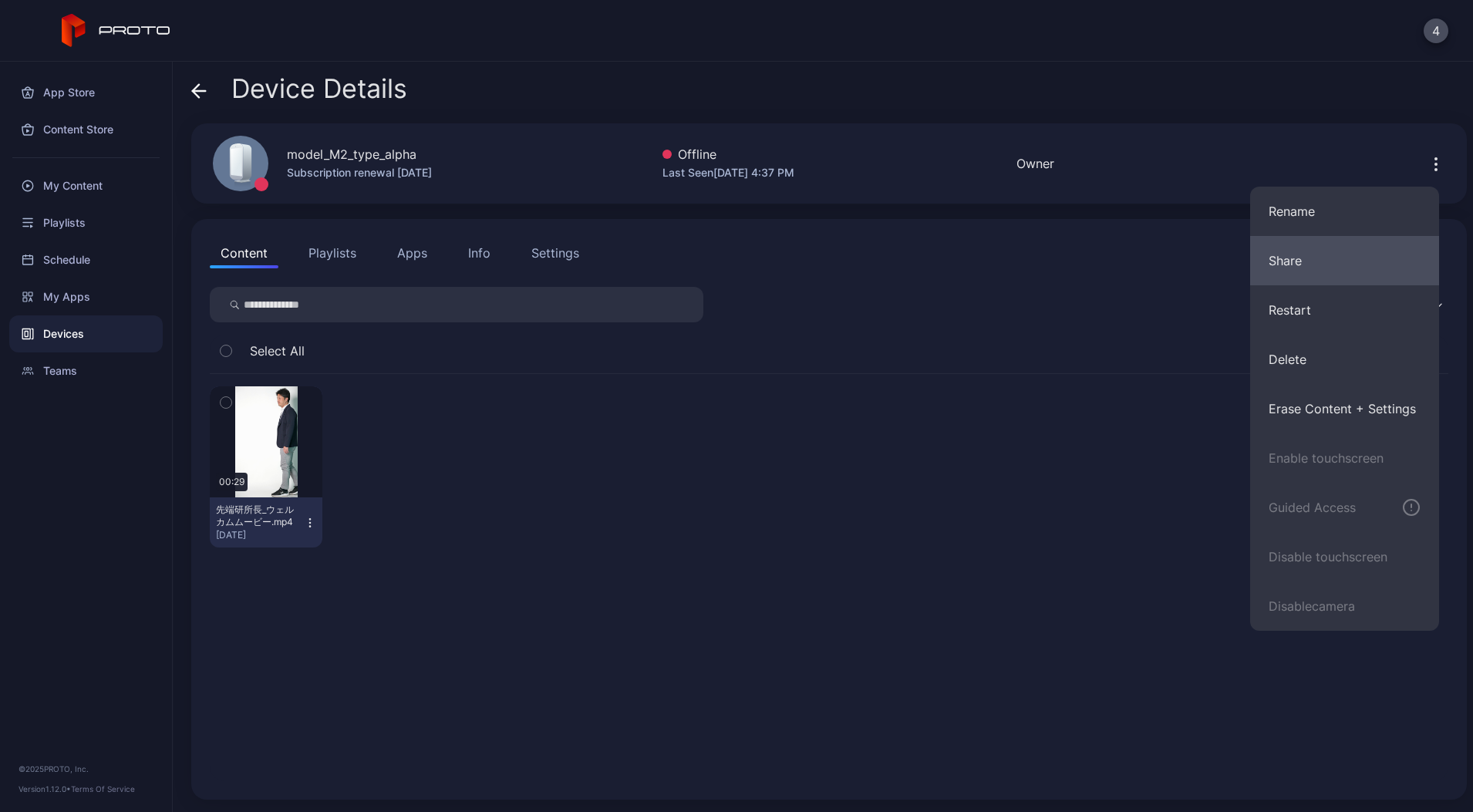
click at [1331, 269] on button "Share" at bounding box center [1345, 260] width 189 height 50
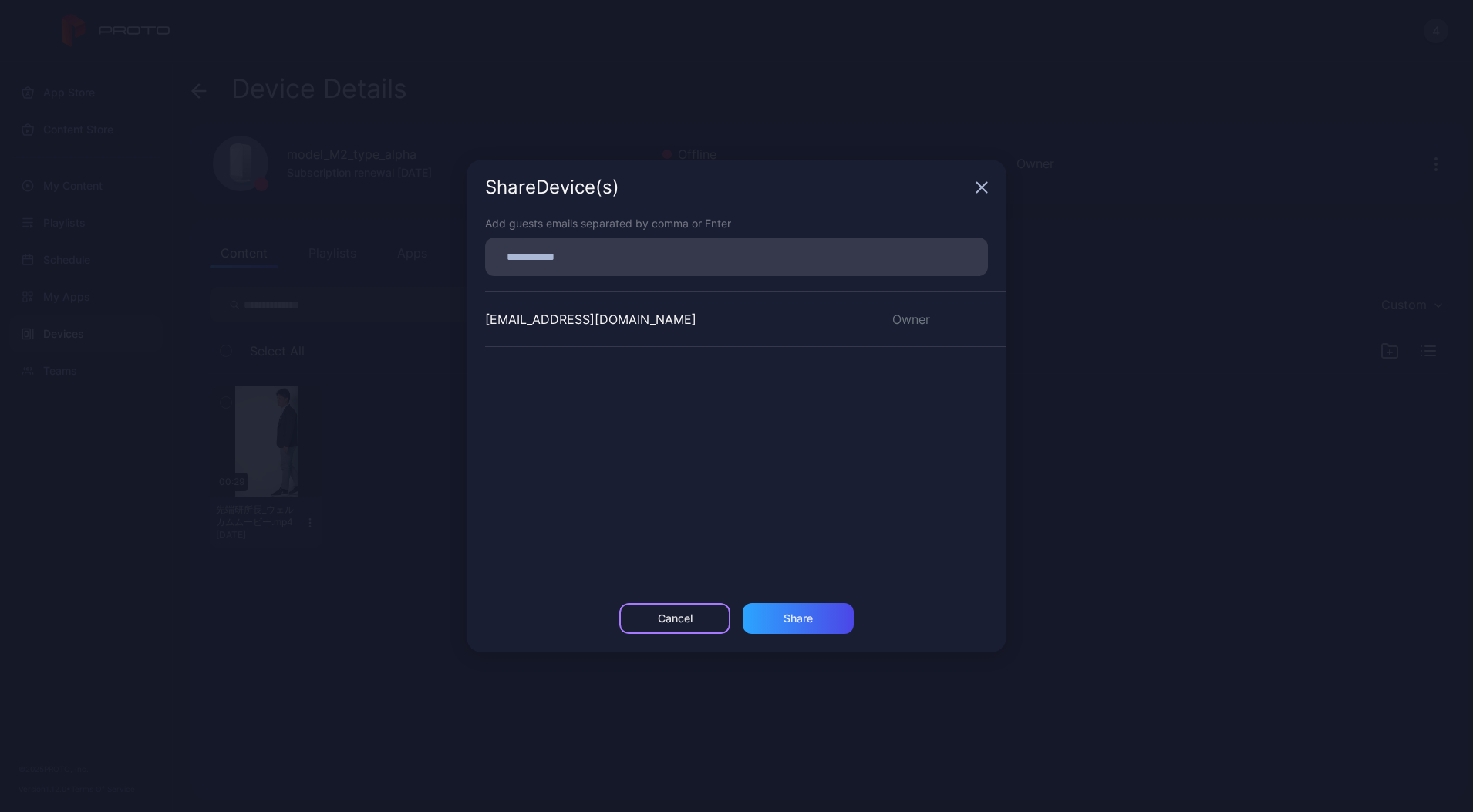
click at [679, 621] on div "Cancel" at bounding box center [675, 618] width 35 height 12
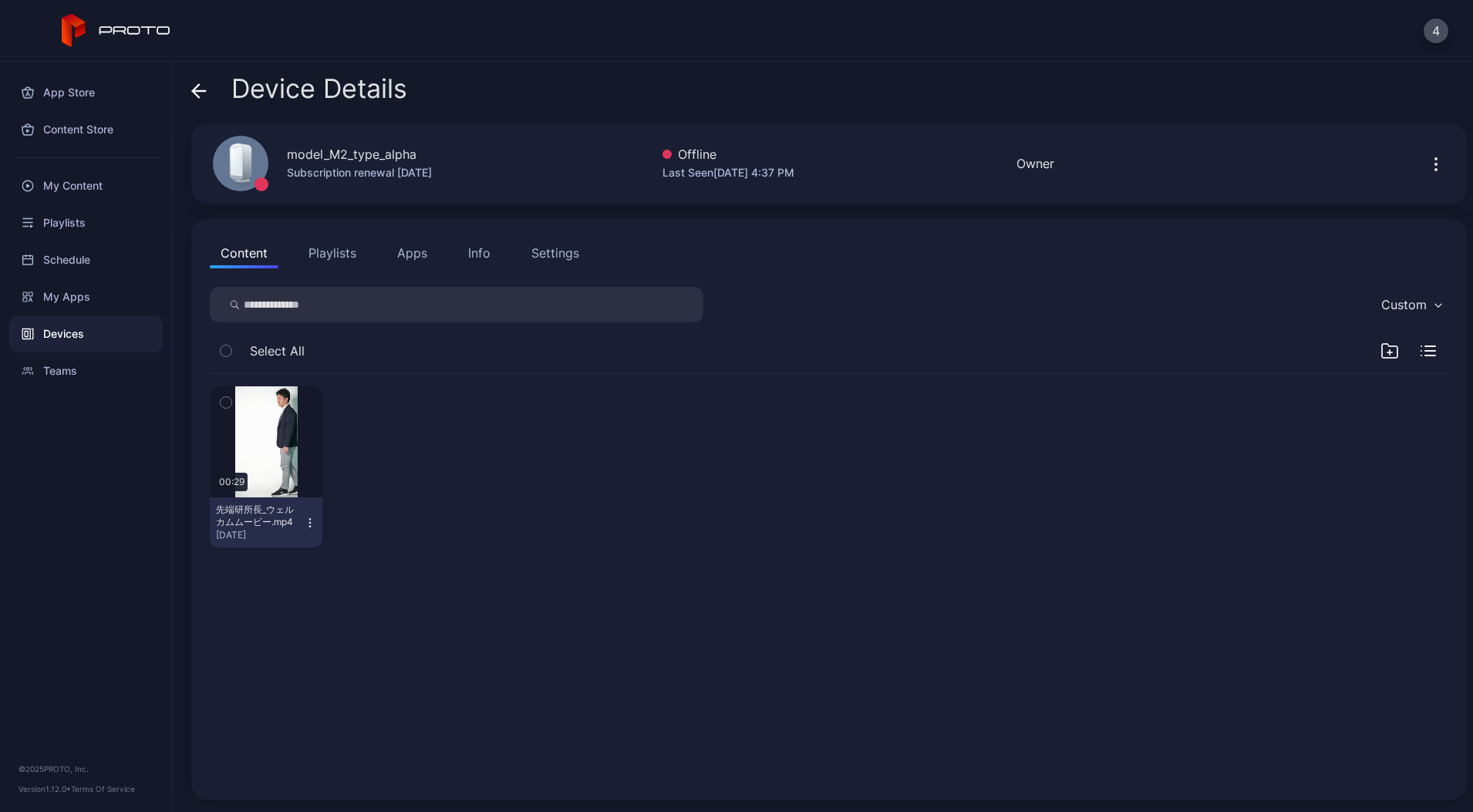
click at [204, 101] on span at bounding box center [199, 89] width 16 height 30
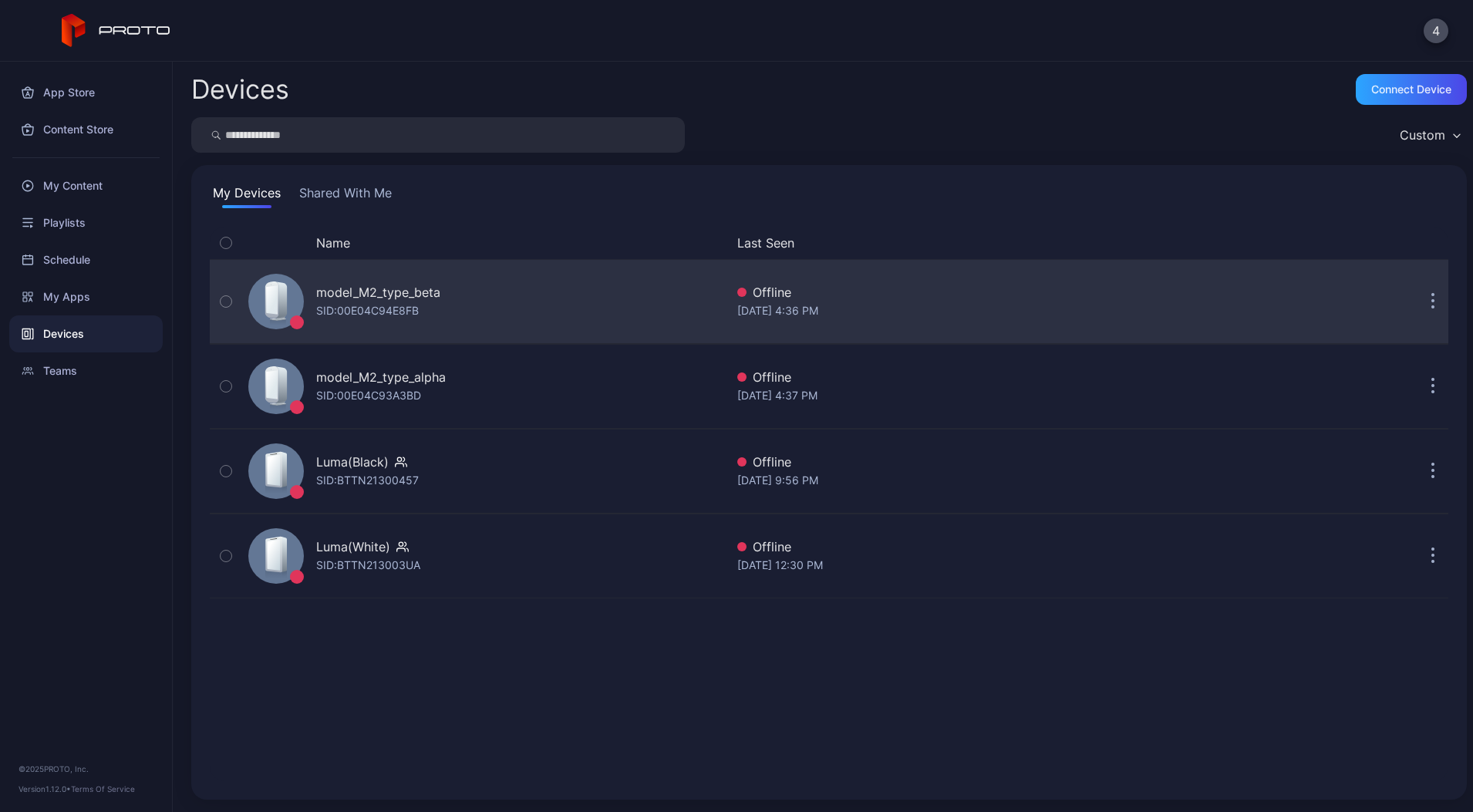
click at [1417, 302] on button "button" at bounding box center [1432, 301] width 31 height 31
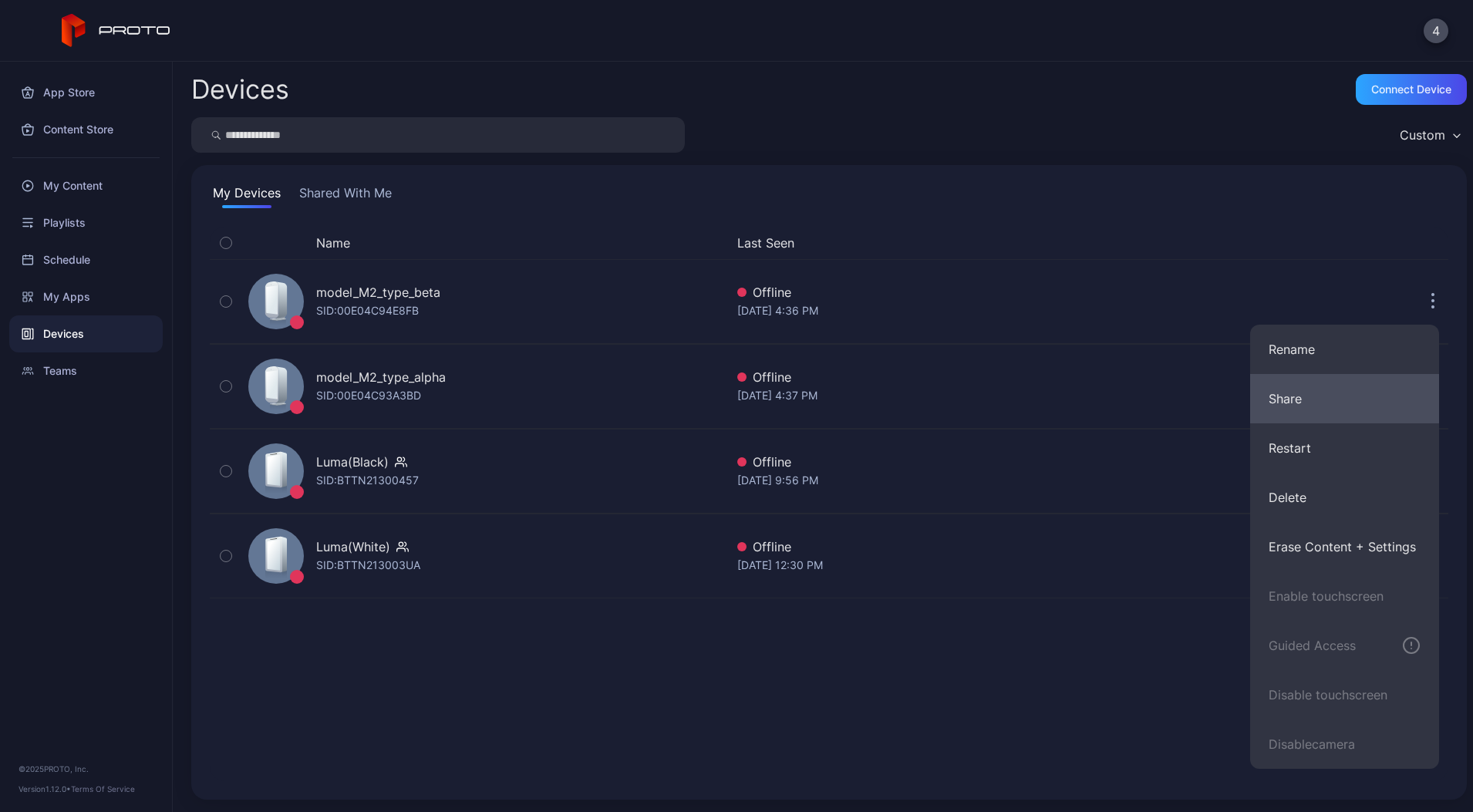
click at [1307, 394] on button "Share" at bounding box center [1345, 399] width 189 height 50
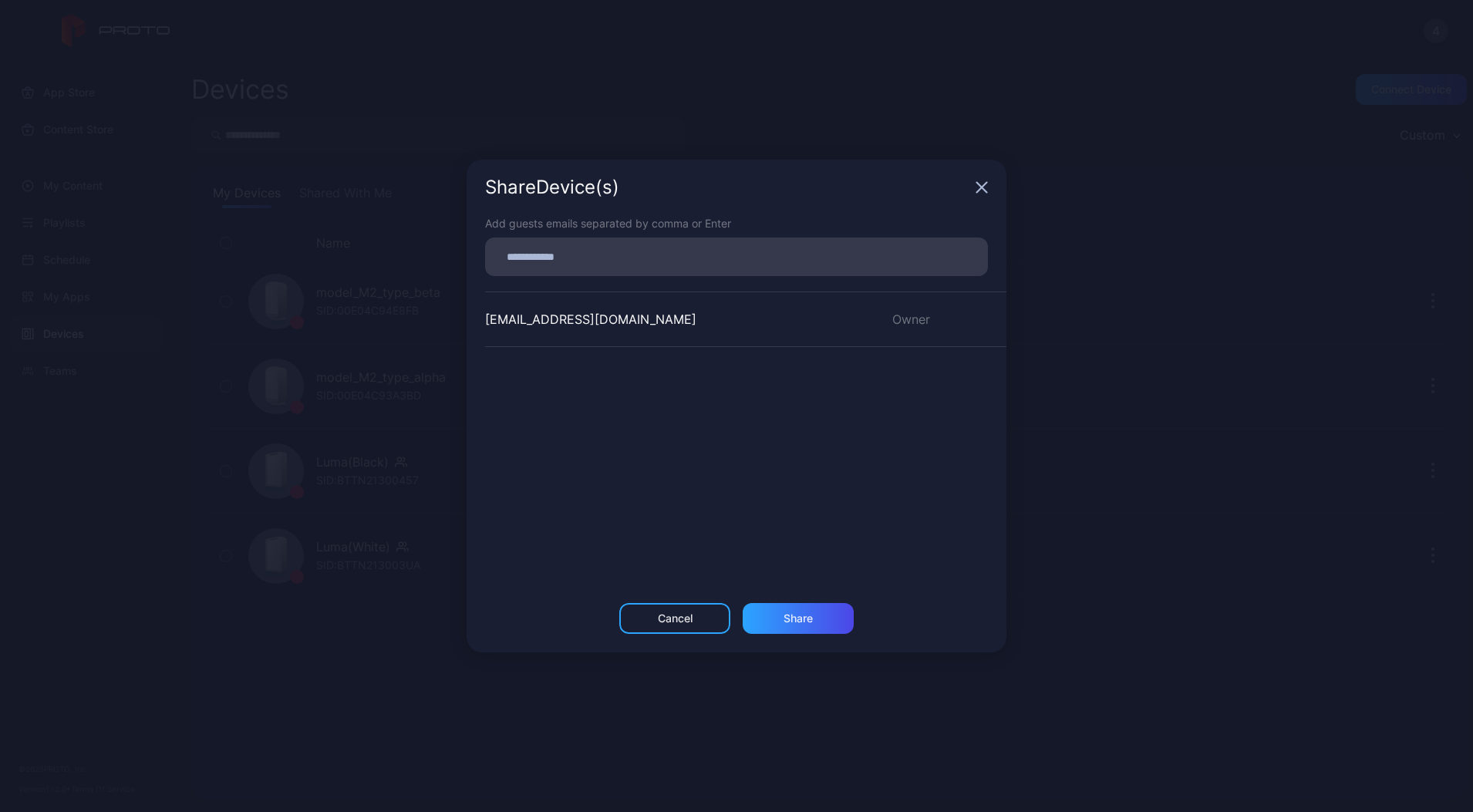
click at [982, 185] on icon "button" at bounding box center [982, 188] width 12 height 12
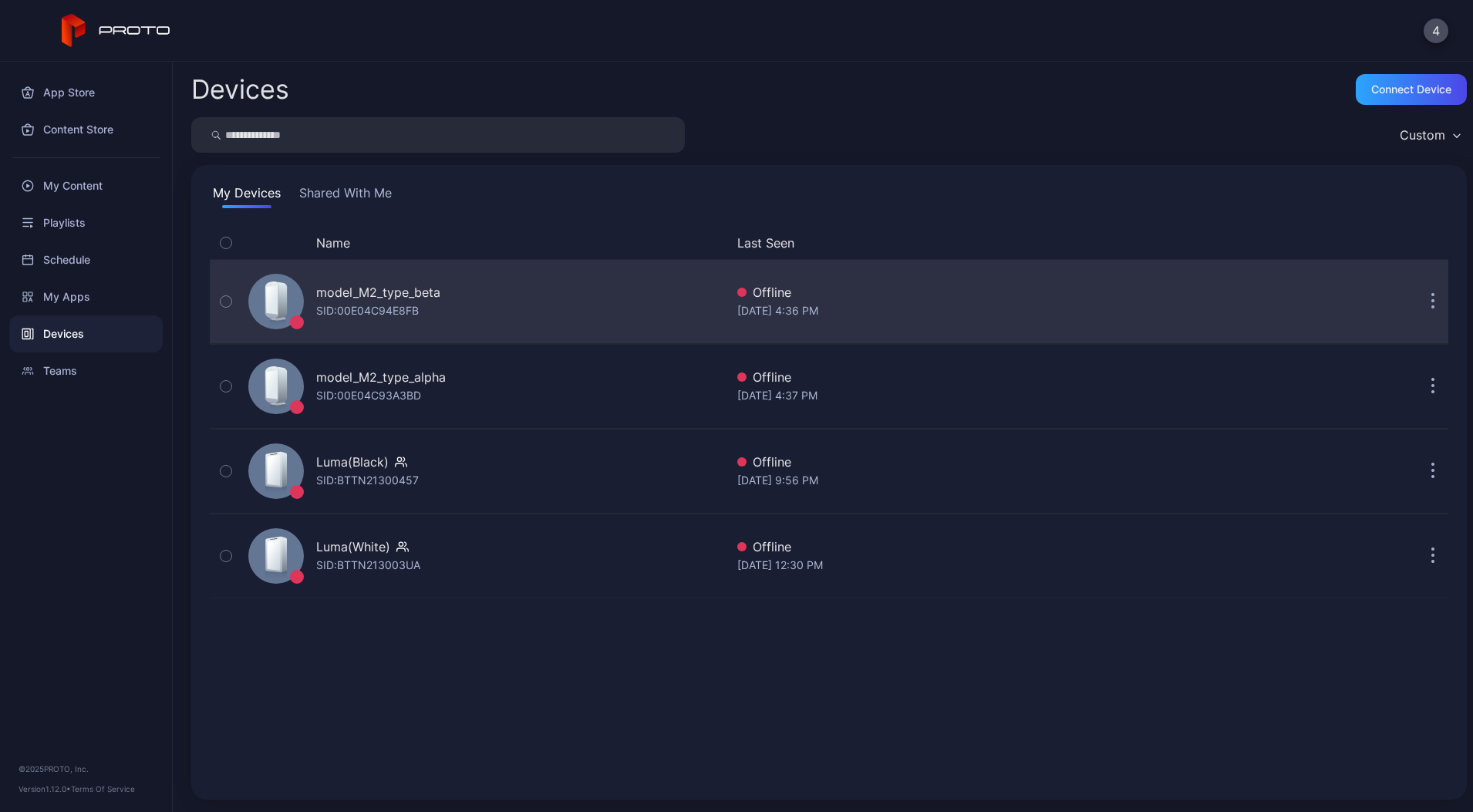
click at [376, 307] on div "SID: 00E04C94E8FB" at bounding box center [367, 310] width 103 height 18
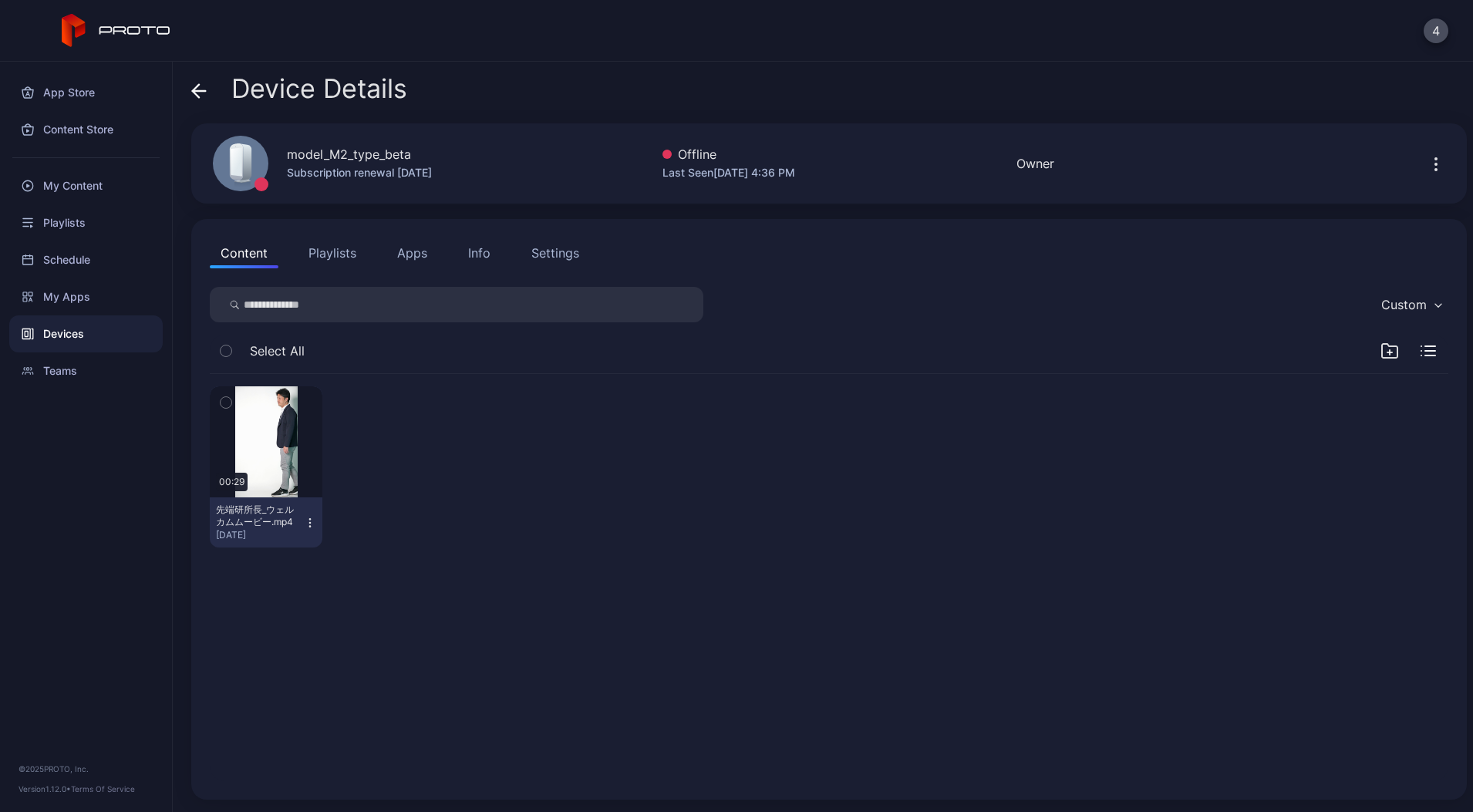
click at [414, 249] on button "Apps" at bounding box center [412, 252] width 51 height 31
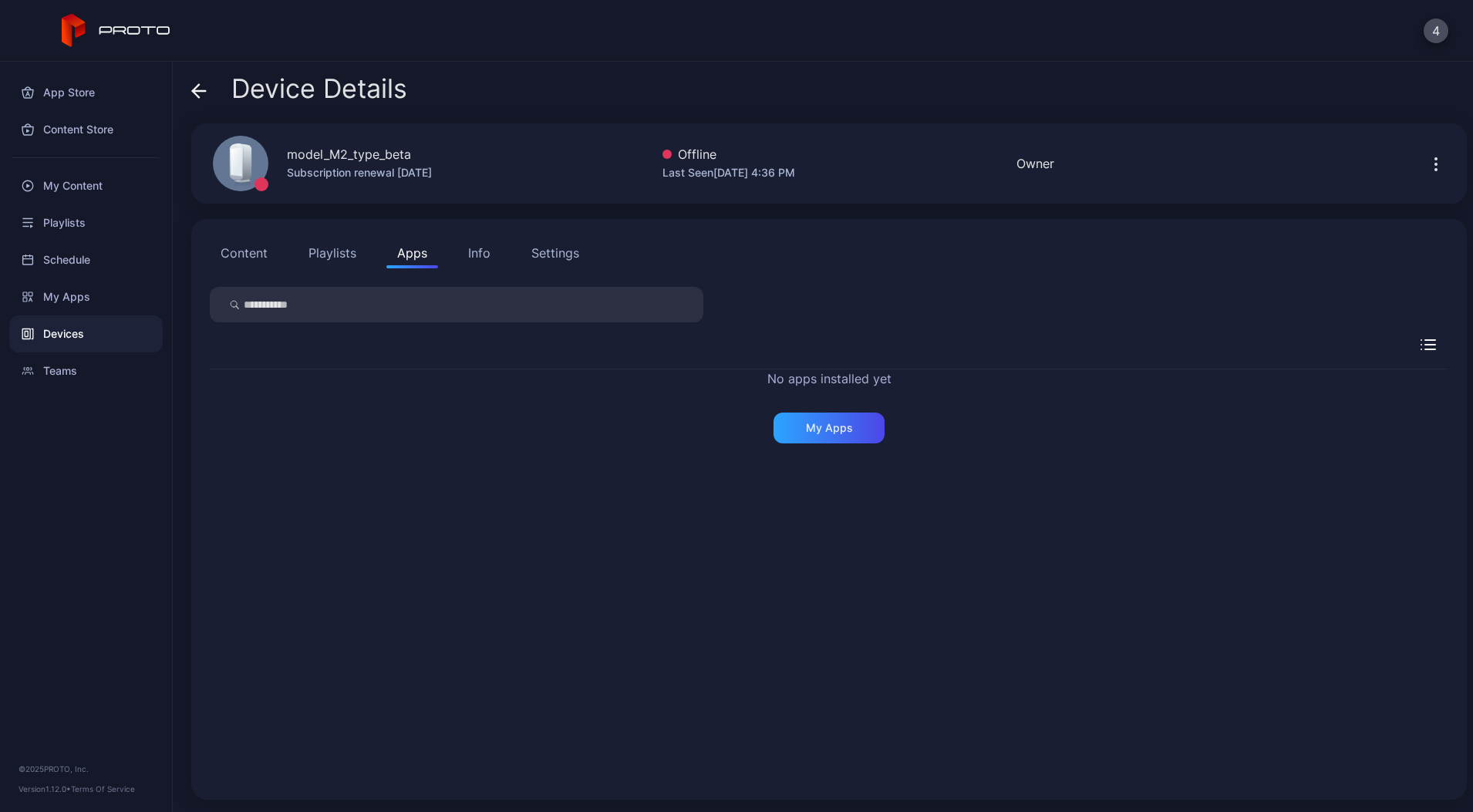
click at [211, 100] on div "Device Details" at bounding box center [298, 92] width 216 height 37
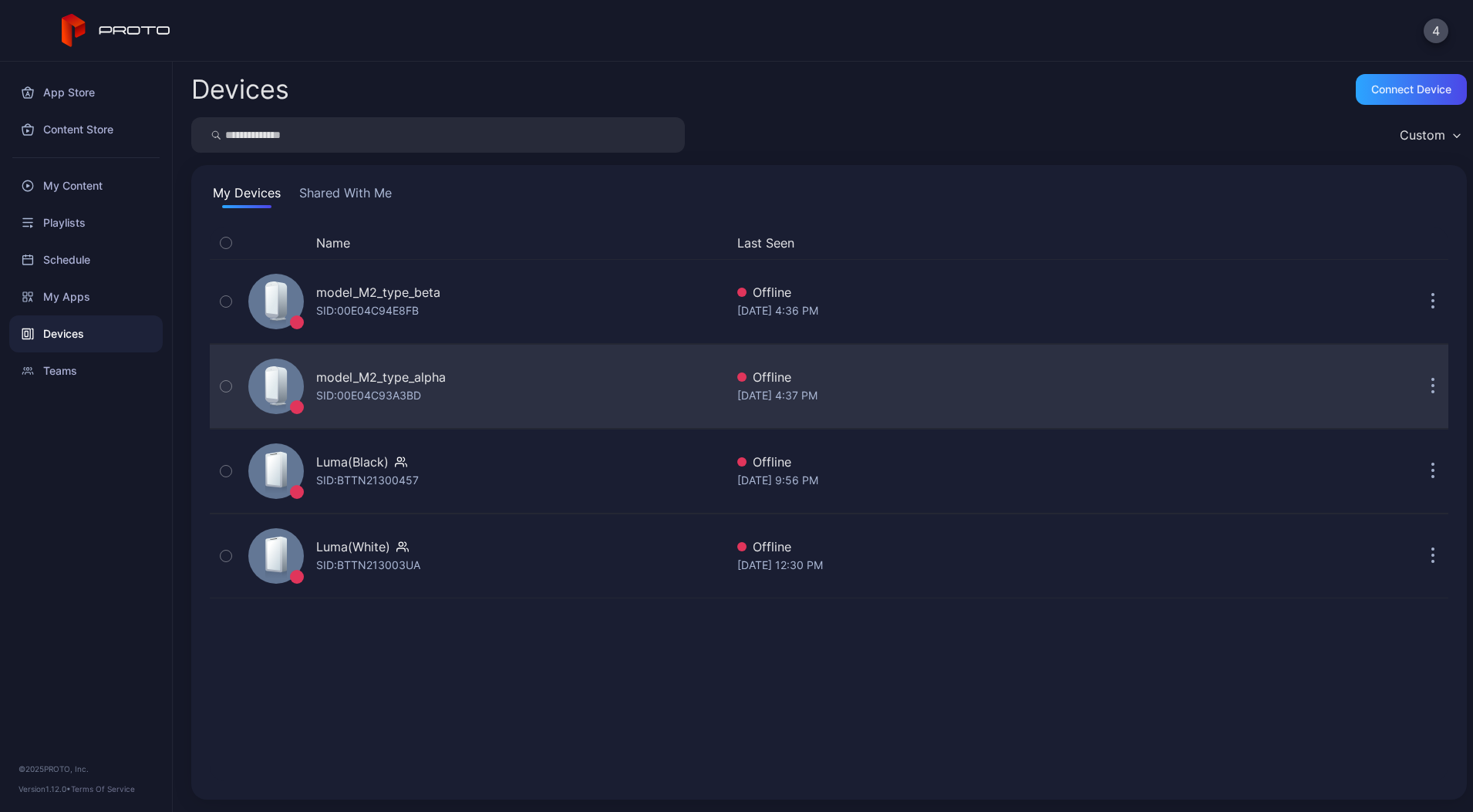
click at [395, 387] on div "SID: 00E04C93A3BD" at bounding box center [368, 395] width 105 height 18
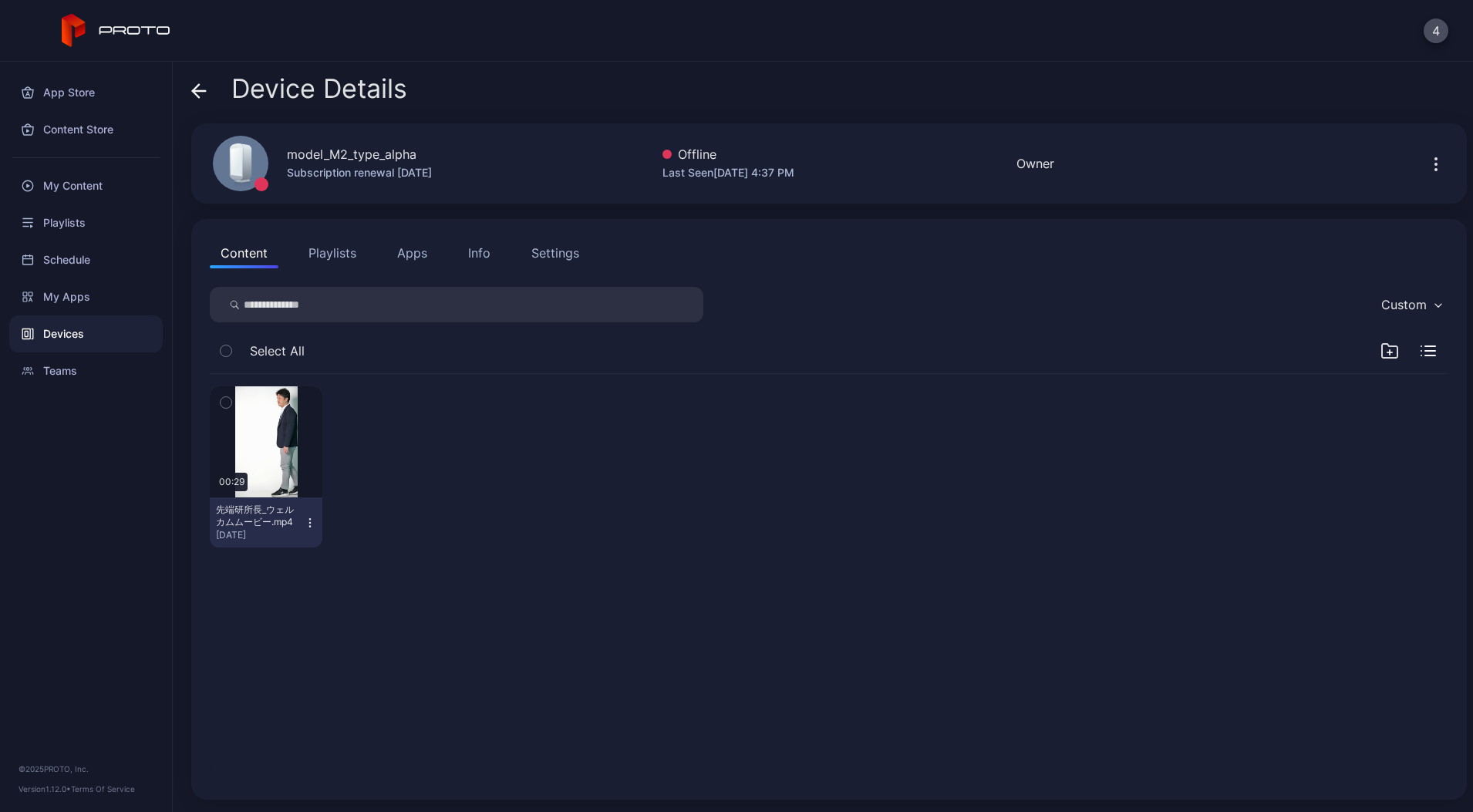
click at [483, 249] on div "Info" at bounding box center [479, 252] width 23 height 18
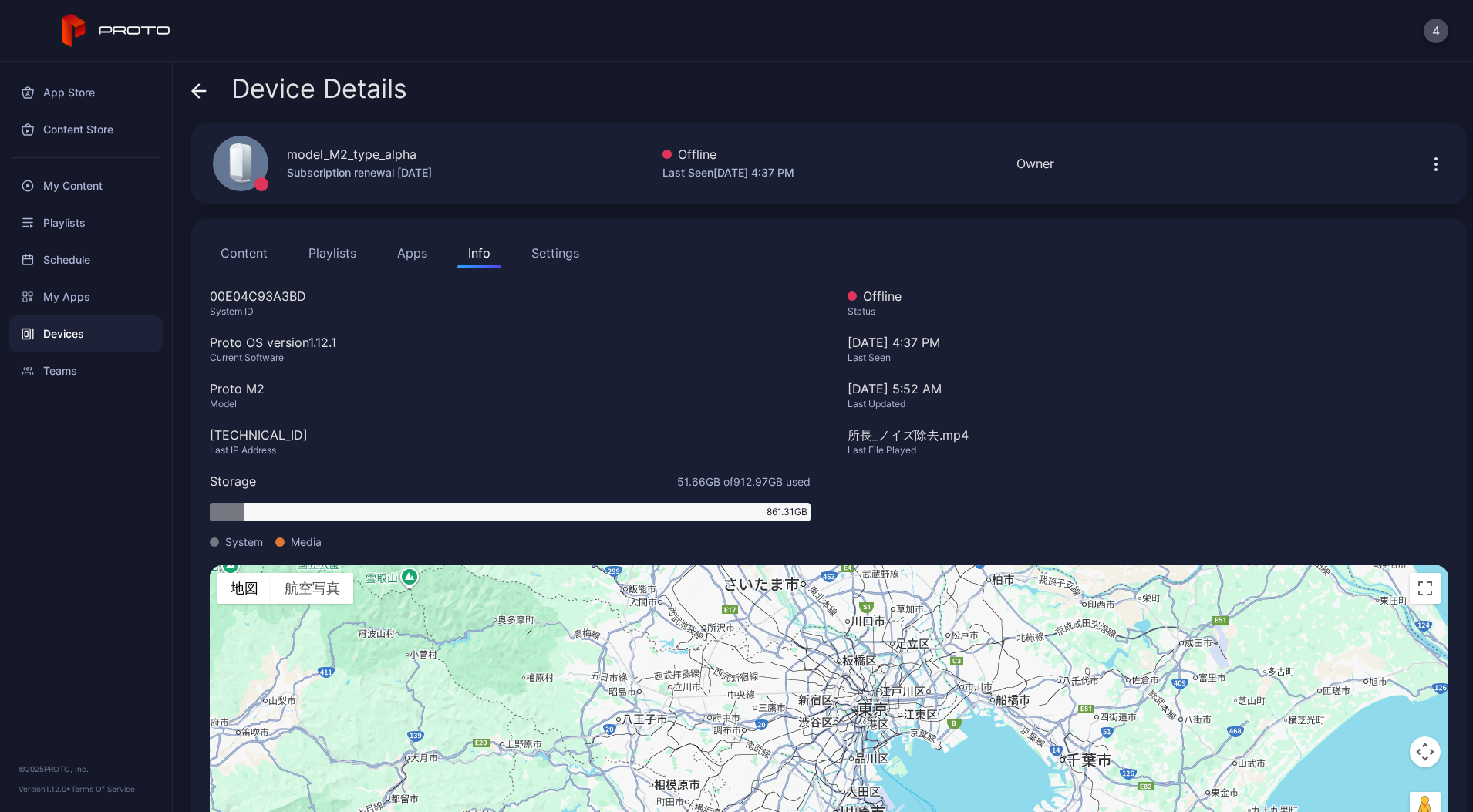
click at [402, 262] on button "Apps" at bounding box center [412, 252] width 51 height 31
